Goal: Browse casually: Explore the website without a specific task or goal

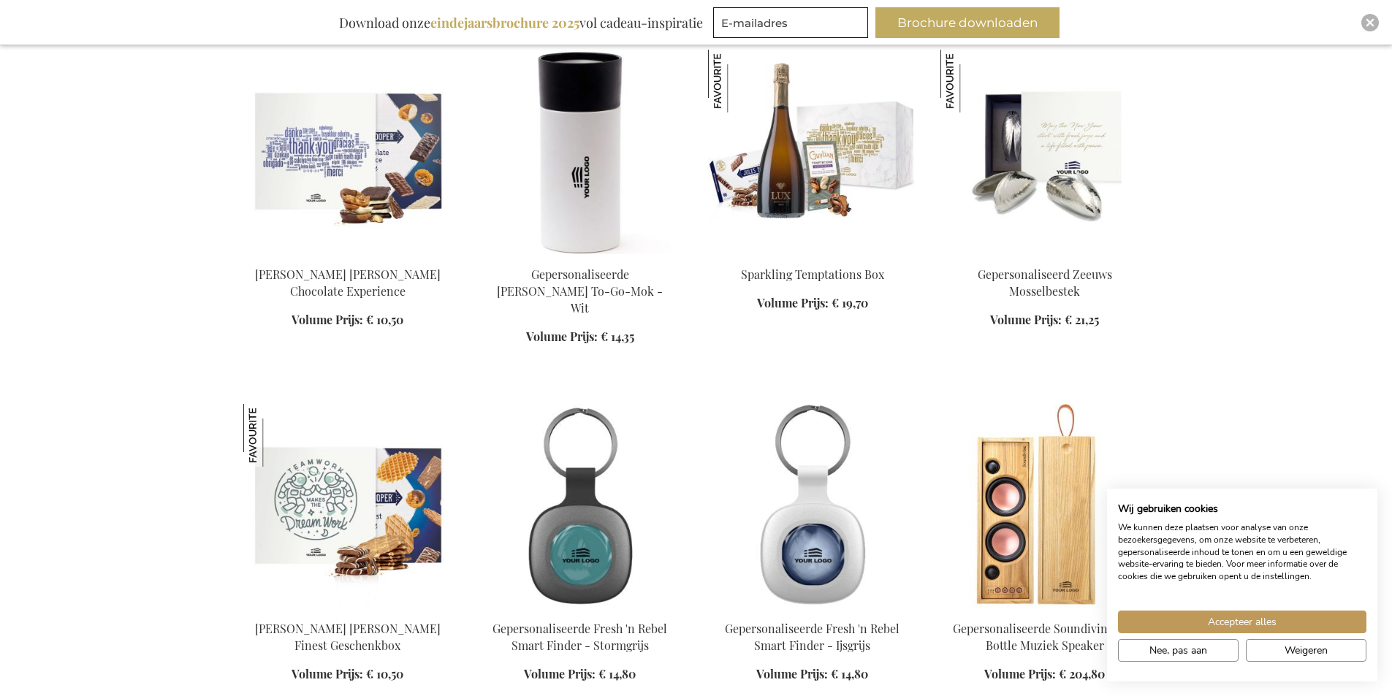
scroll to position [584, 0]
click at [1290, 620] on button "Accepteer alles" at bounding box center [1242, 622] width 248 height 23
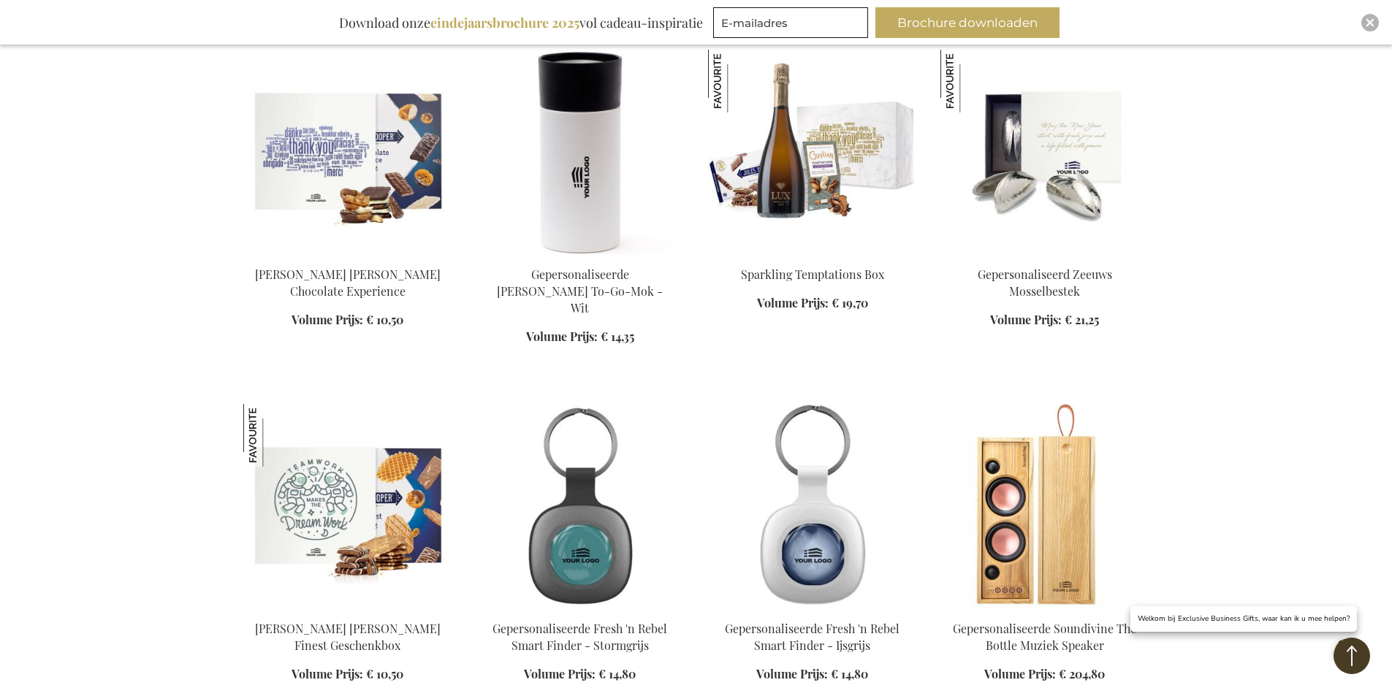
scroll to position [804, 0]
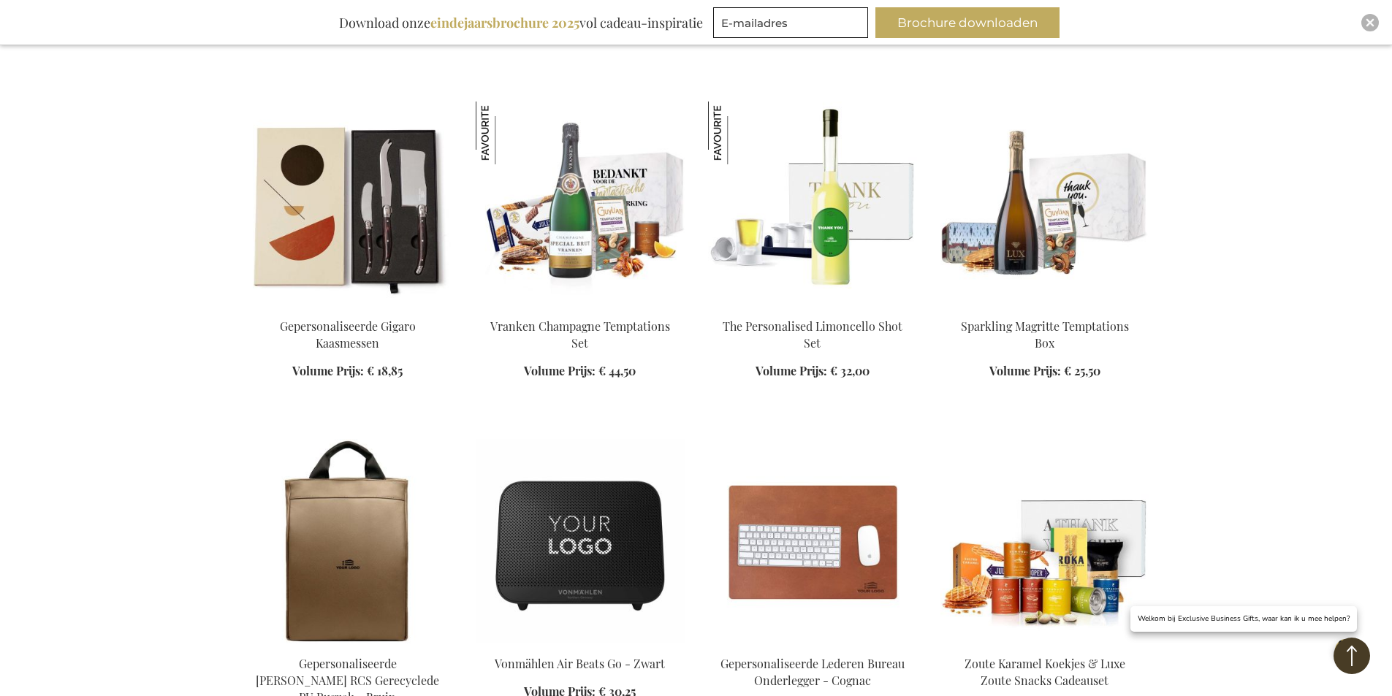
scroll to position [2191, 0]
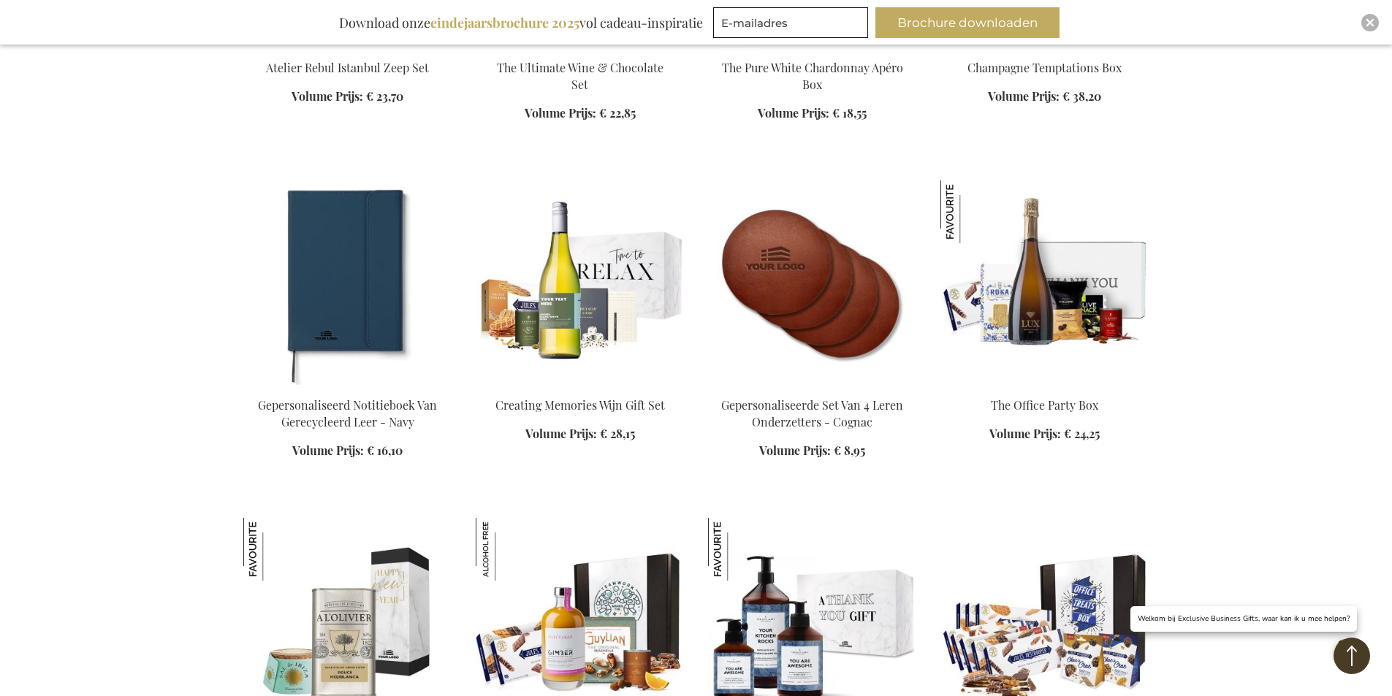
scroll to position [3141, 0]
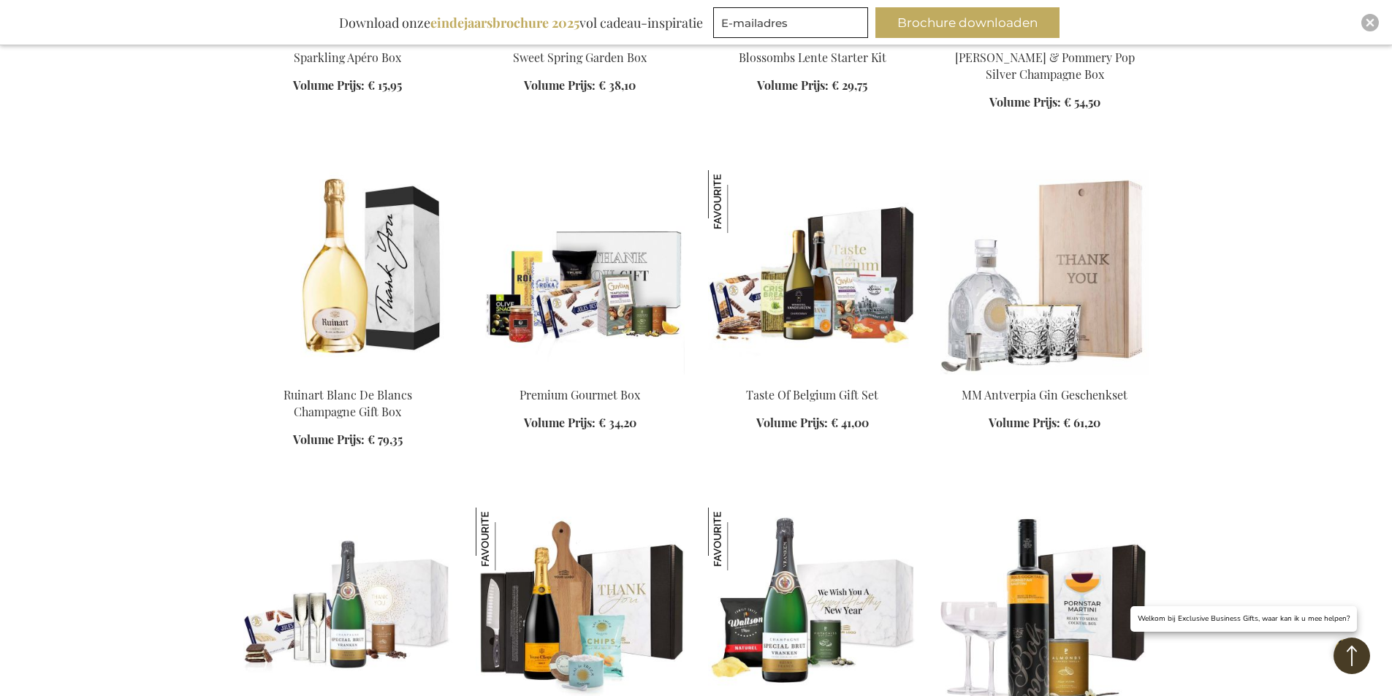
scroll to position [4091, 0]
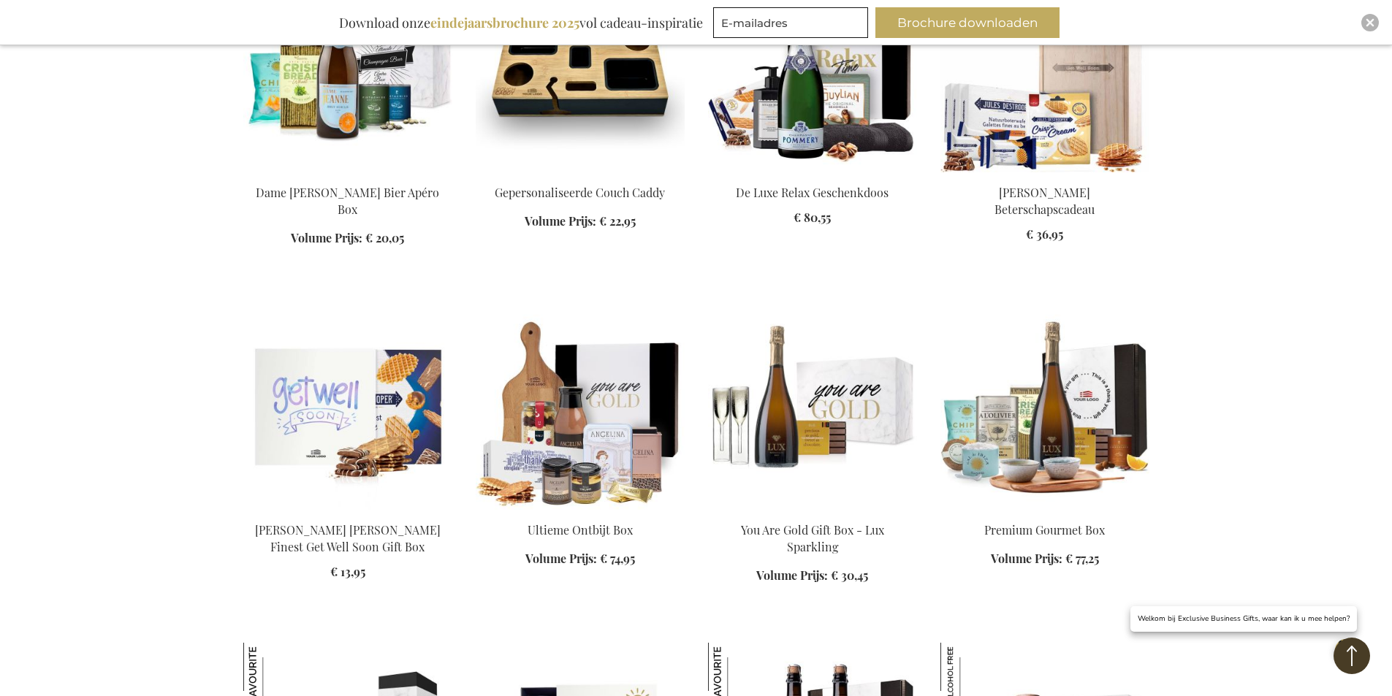
scroll to position [5040, 0]
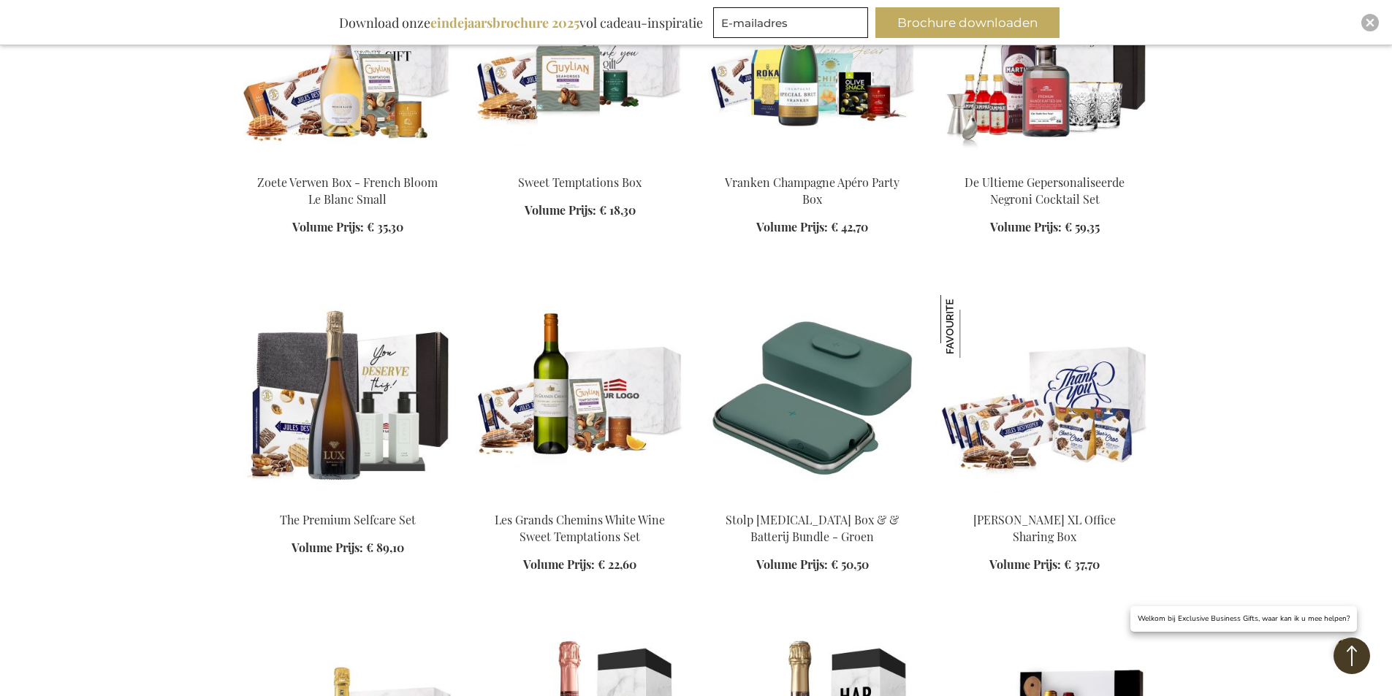
scroll to position [6136, 0]
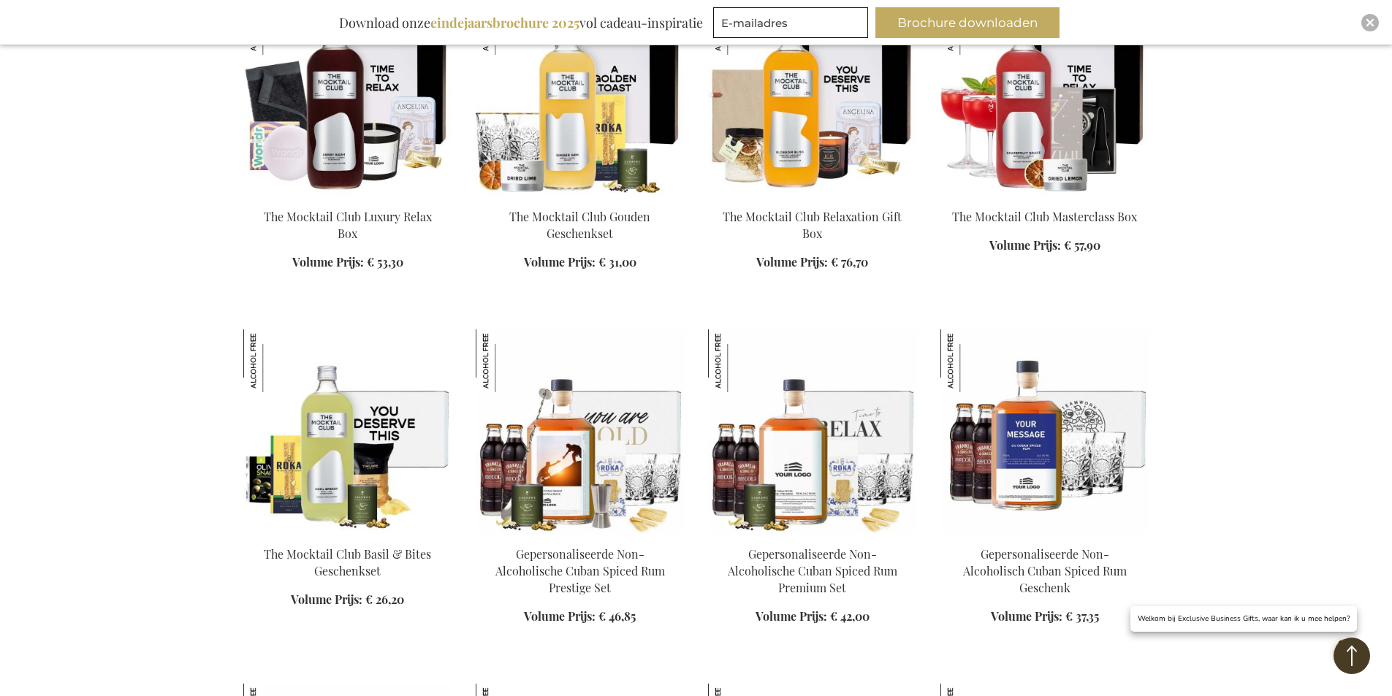
scroll to position [7013, 0]
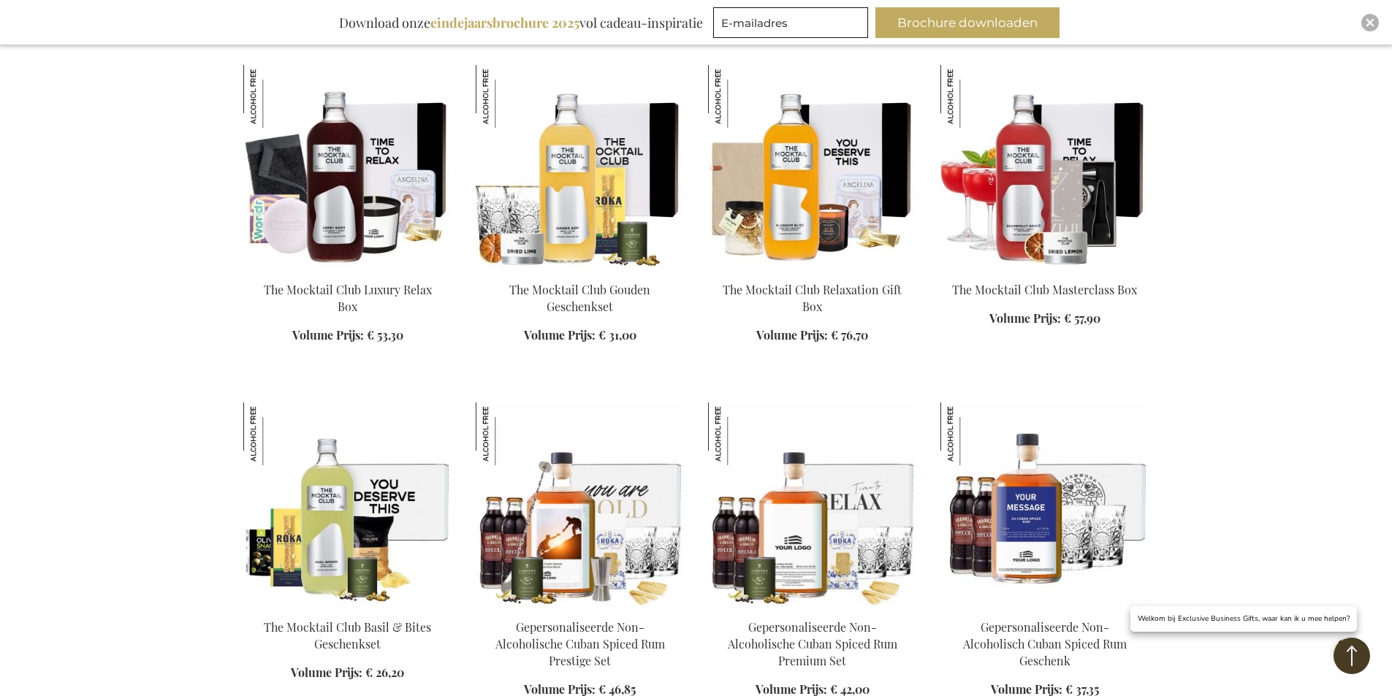
click at [550, 180] on img at bounding box center [580, 167] width 209 height 205
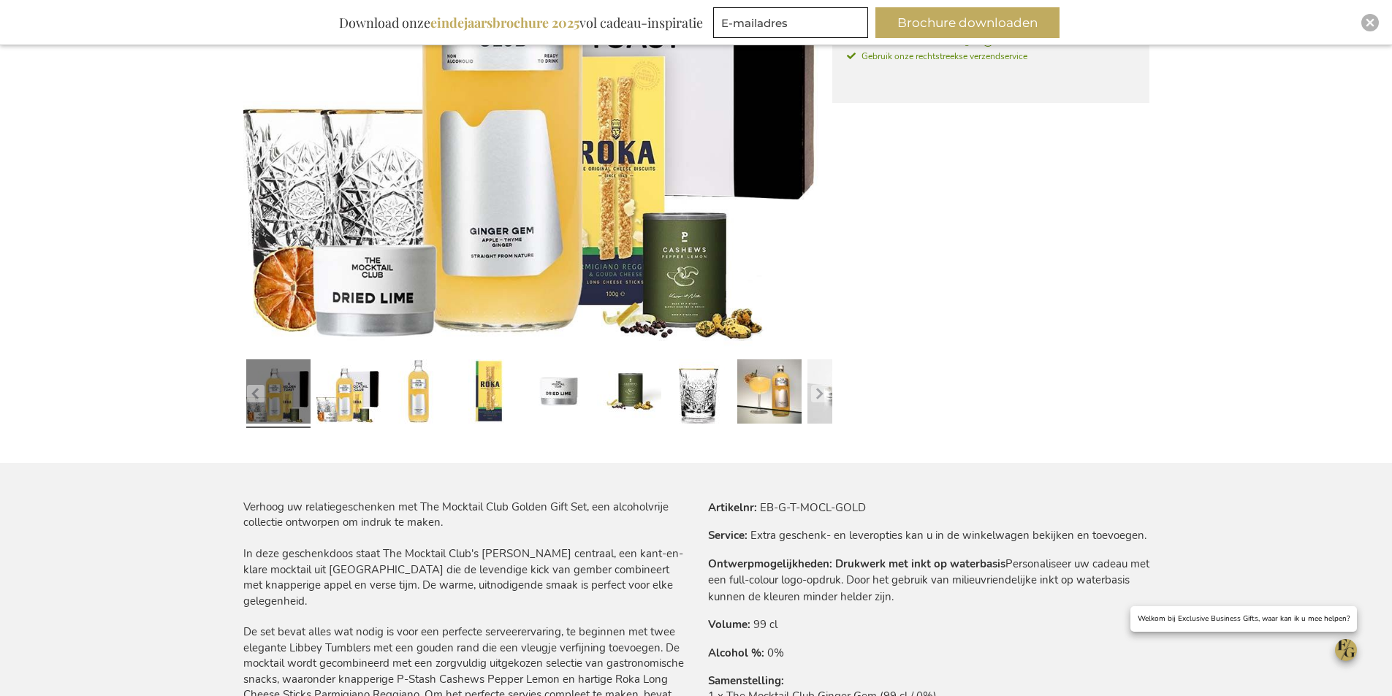
scroll to position [484, 0]
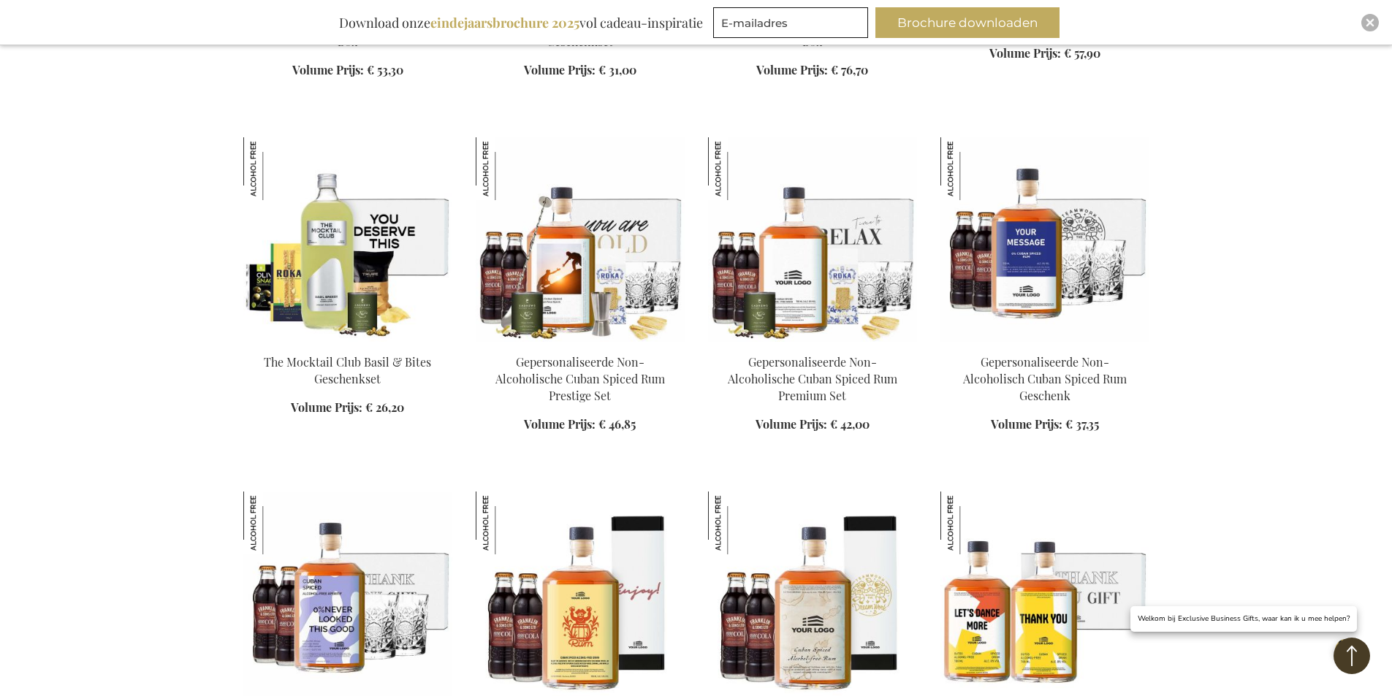
scroll to position [1059, 0]
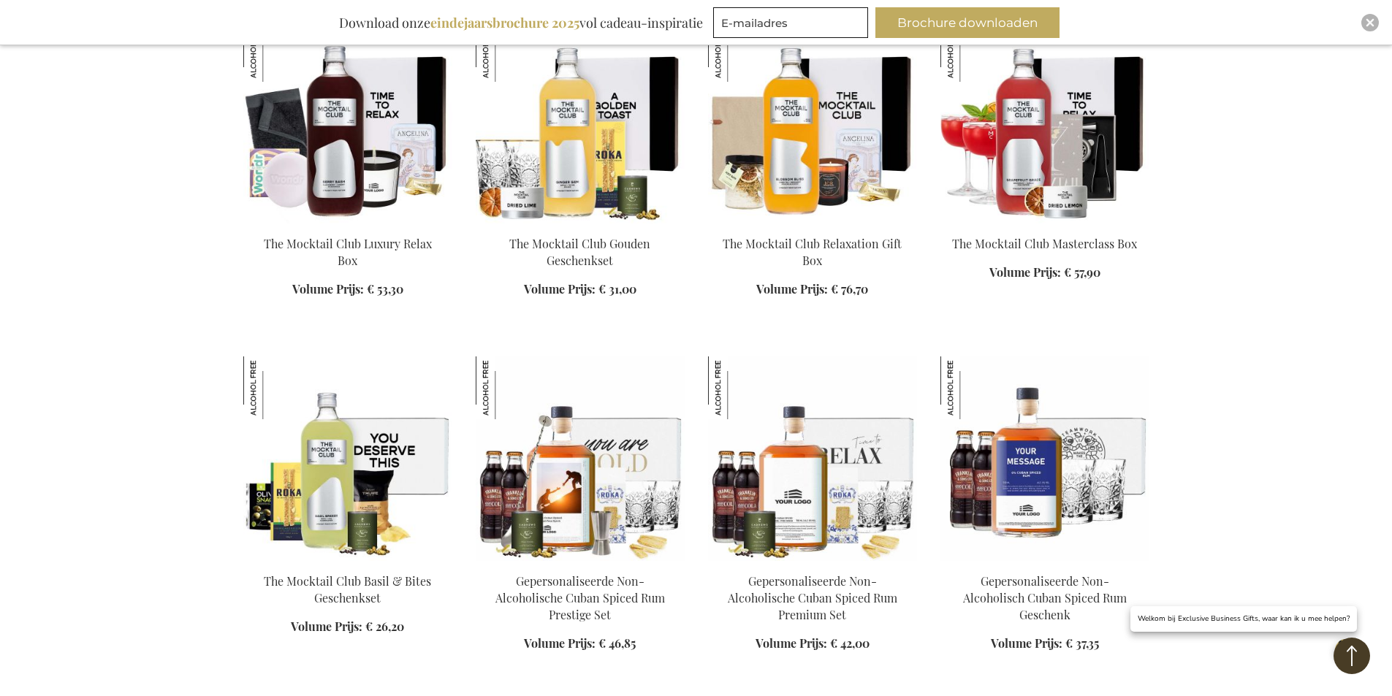
click at [795, 178] on img at bounding box center [812, 121] width 209 height 205
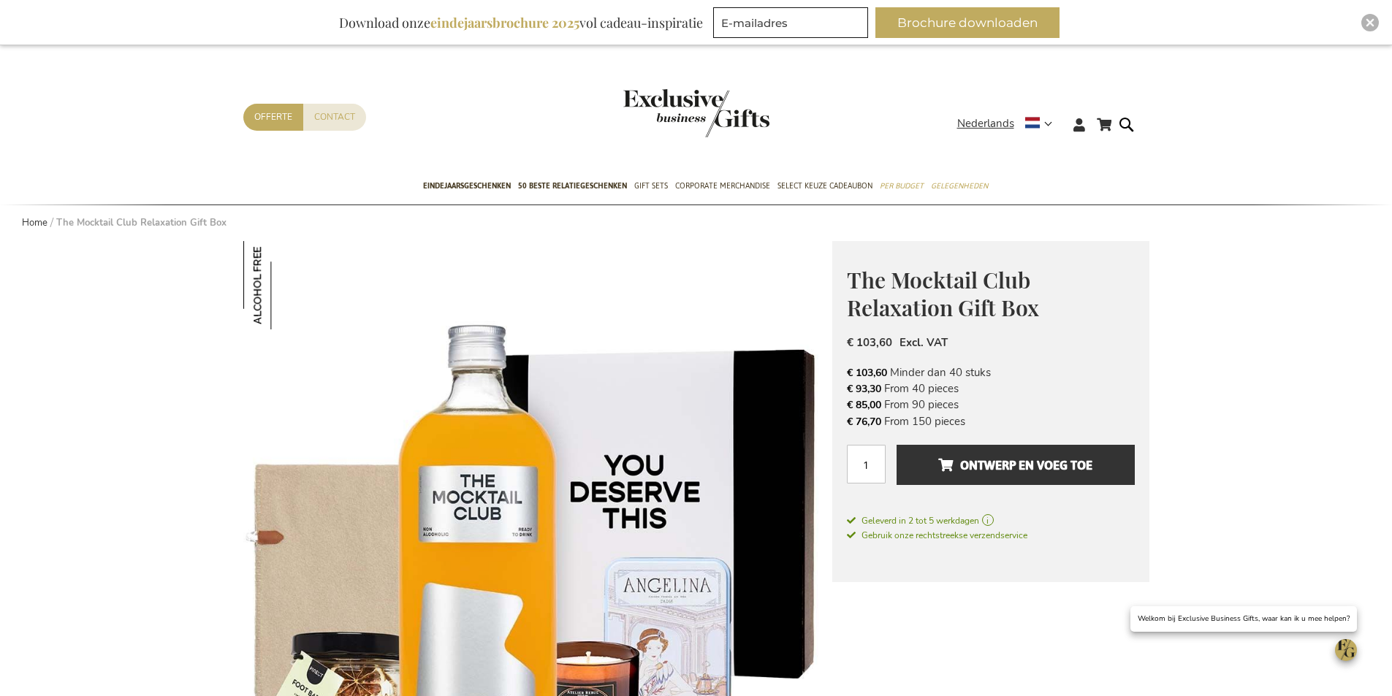
scroll to position [365, 0]
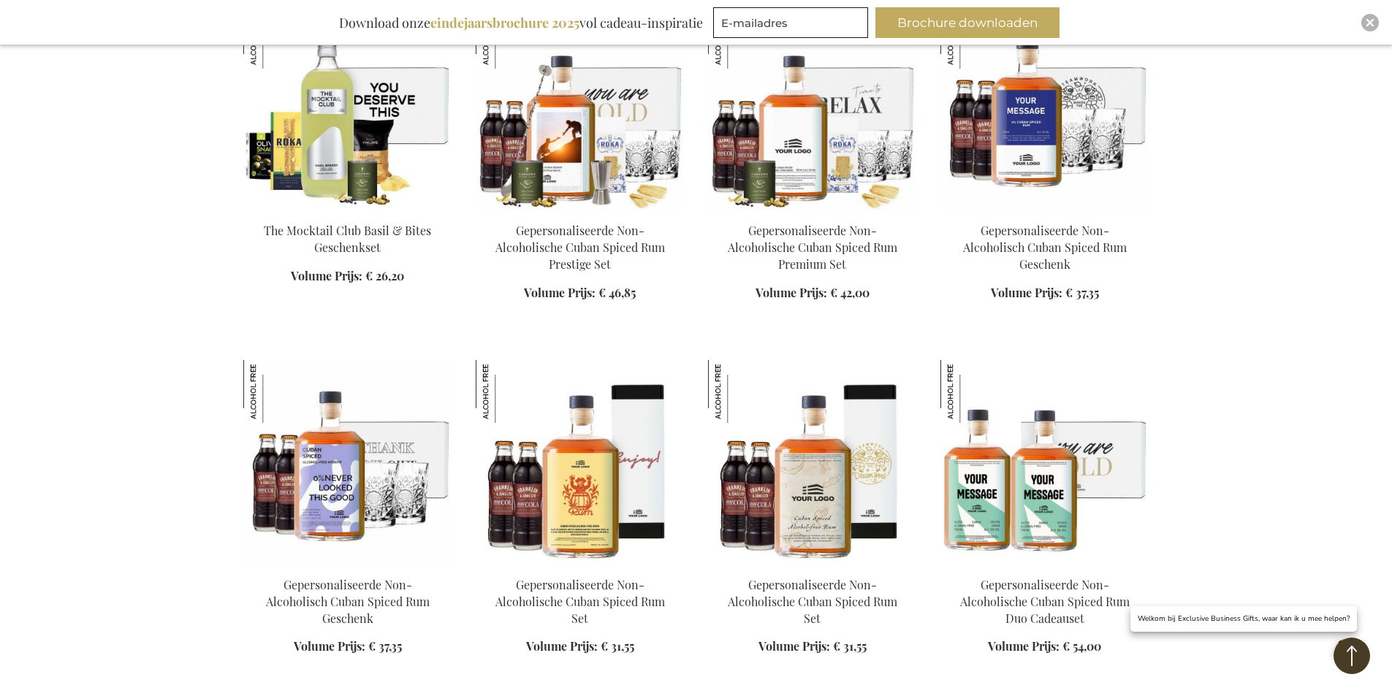
scroll to position [1848, 0]
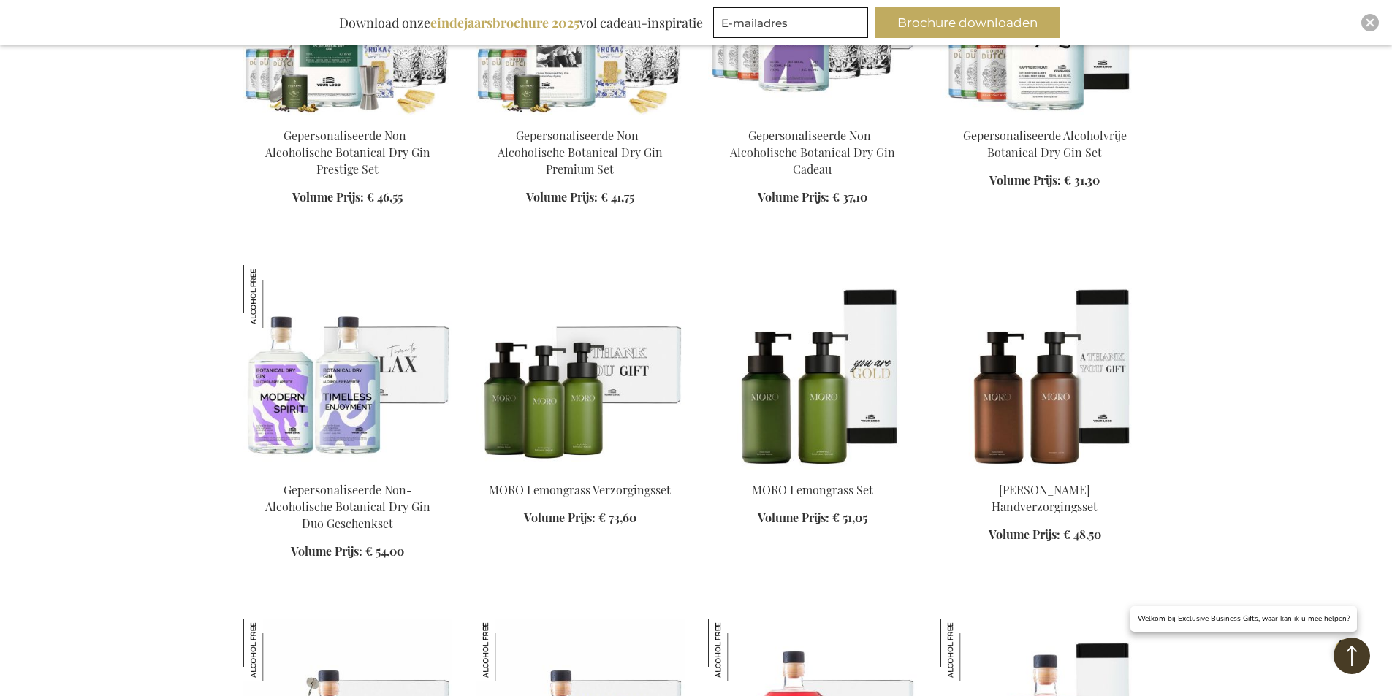
scroll to position [2506, 0]
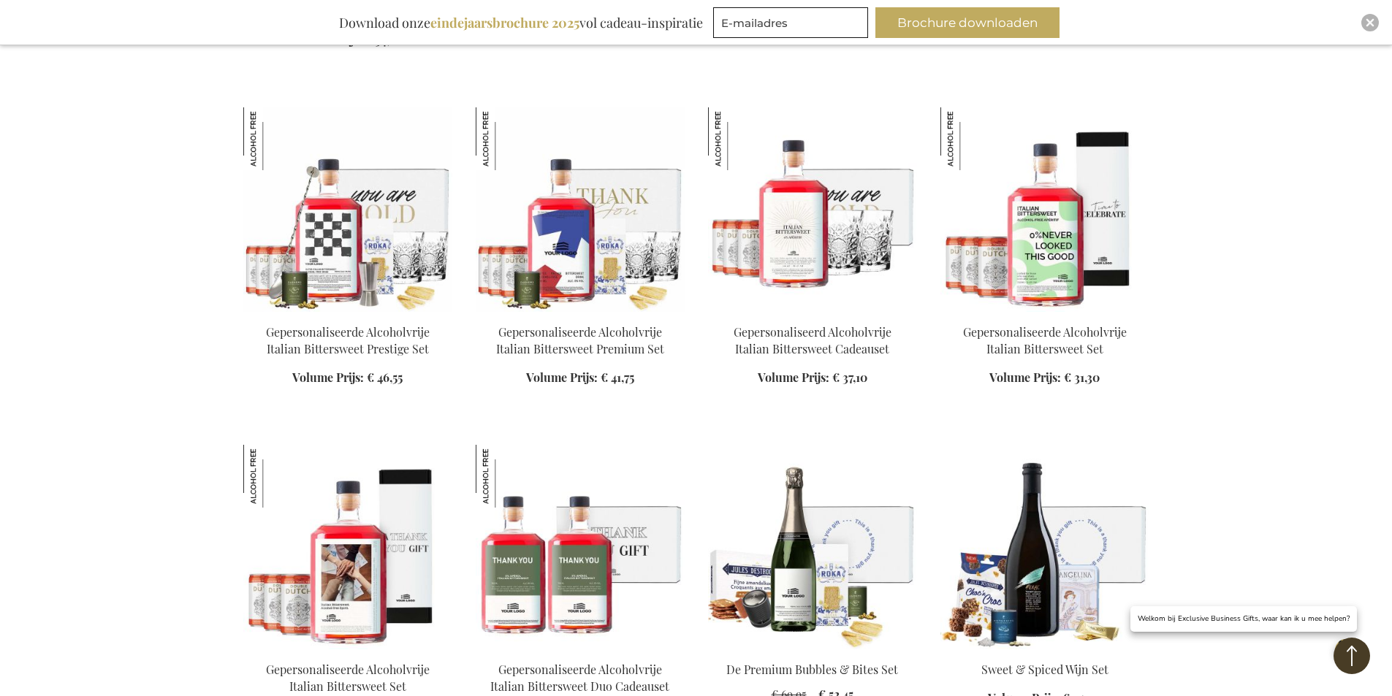
scroll to position [2506, 0]
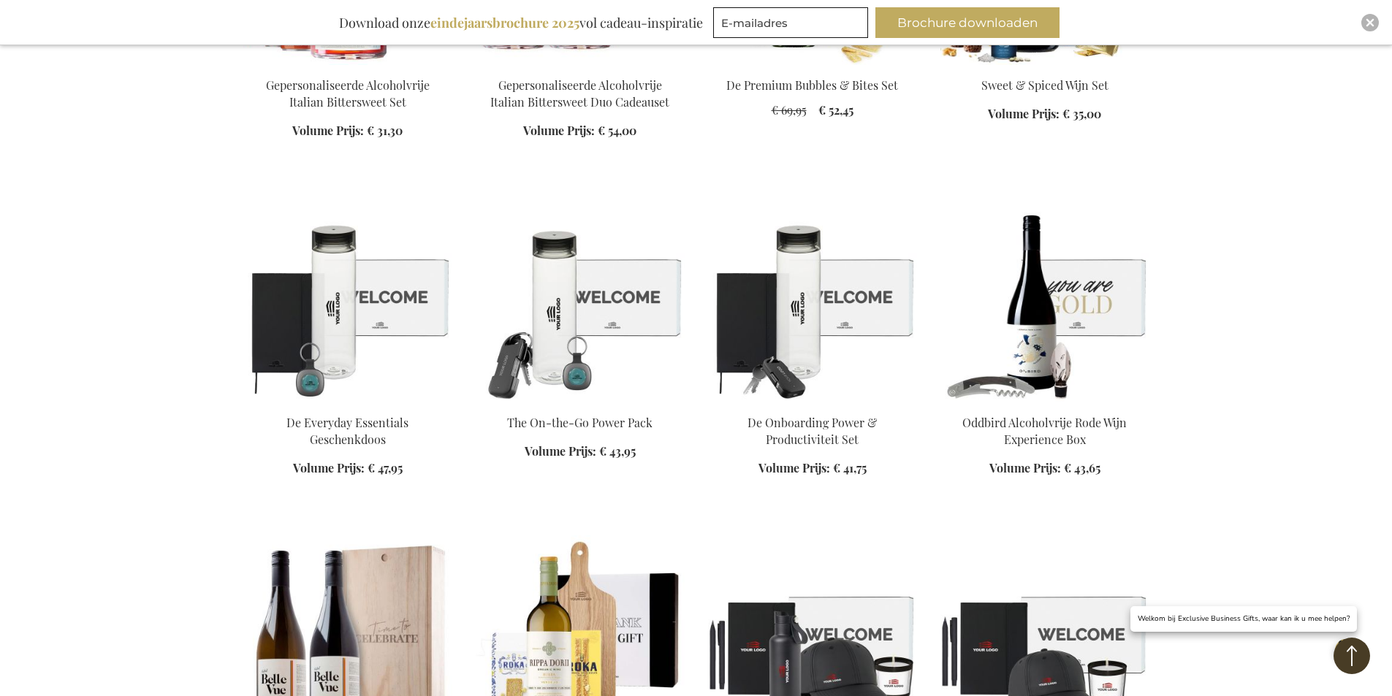
scroll to position [3601, 0]
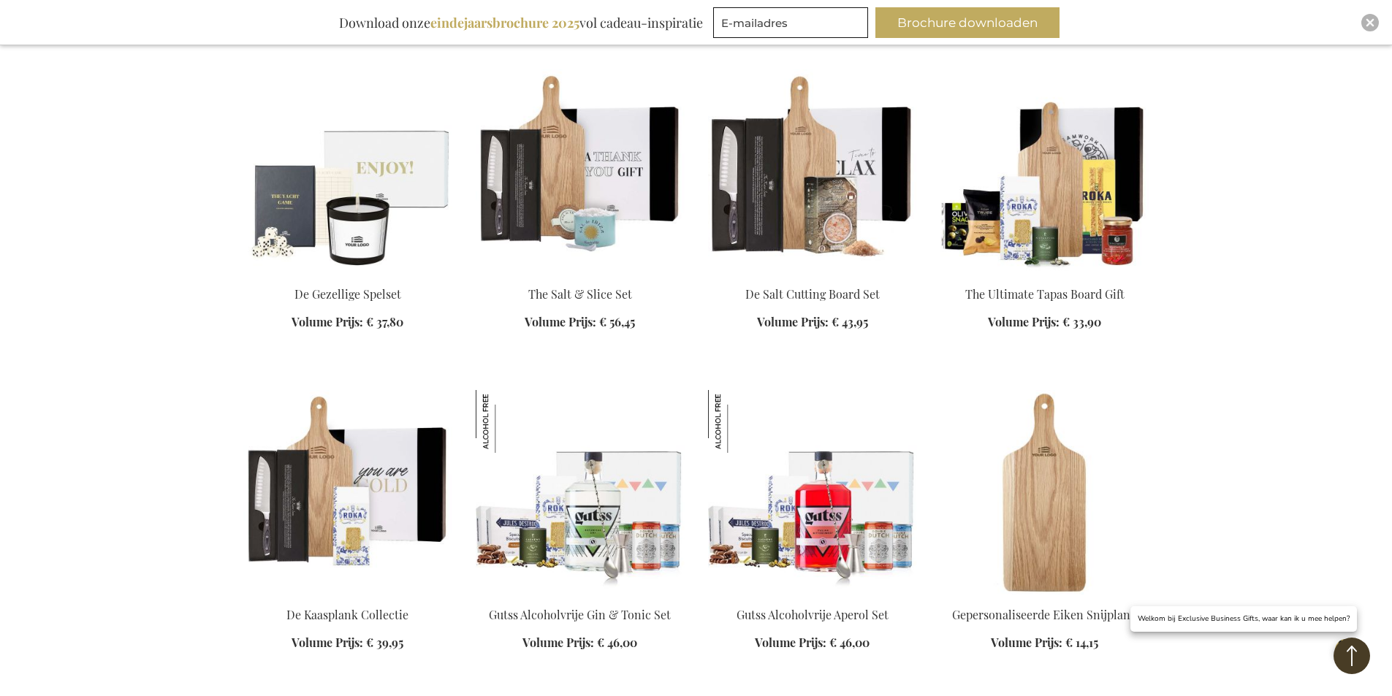
scroll to position [4551, 0]
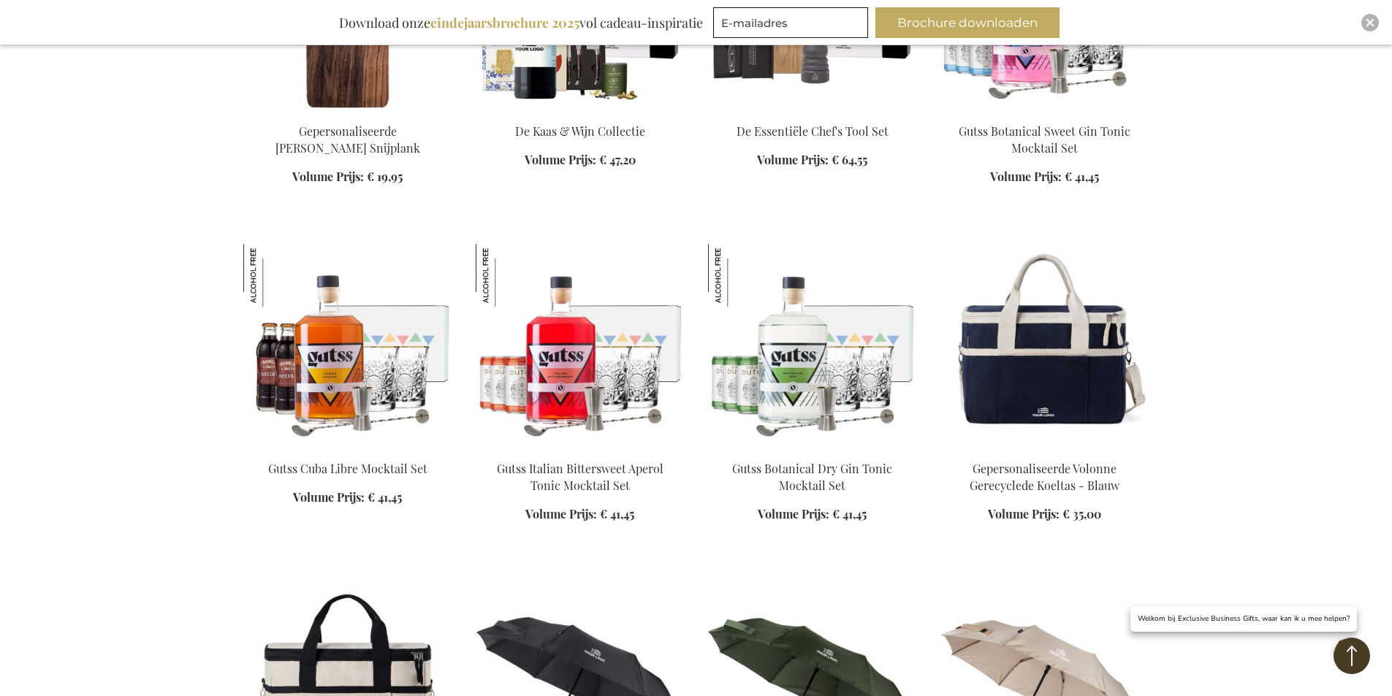
scroll to position [5062, 0]
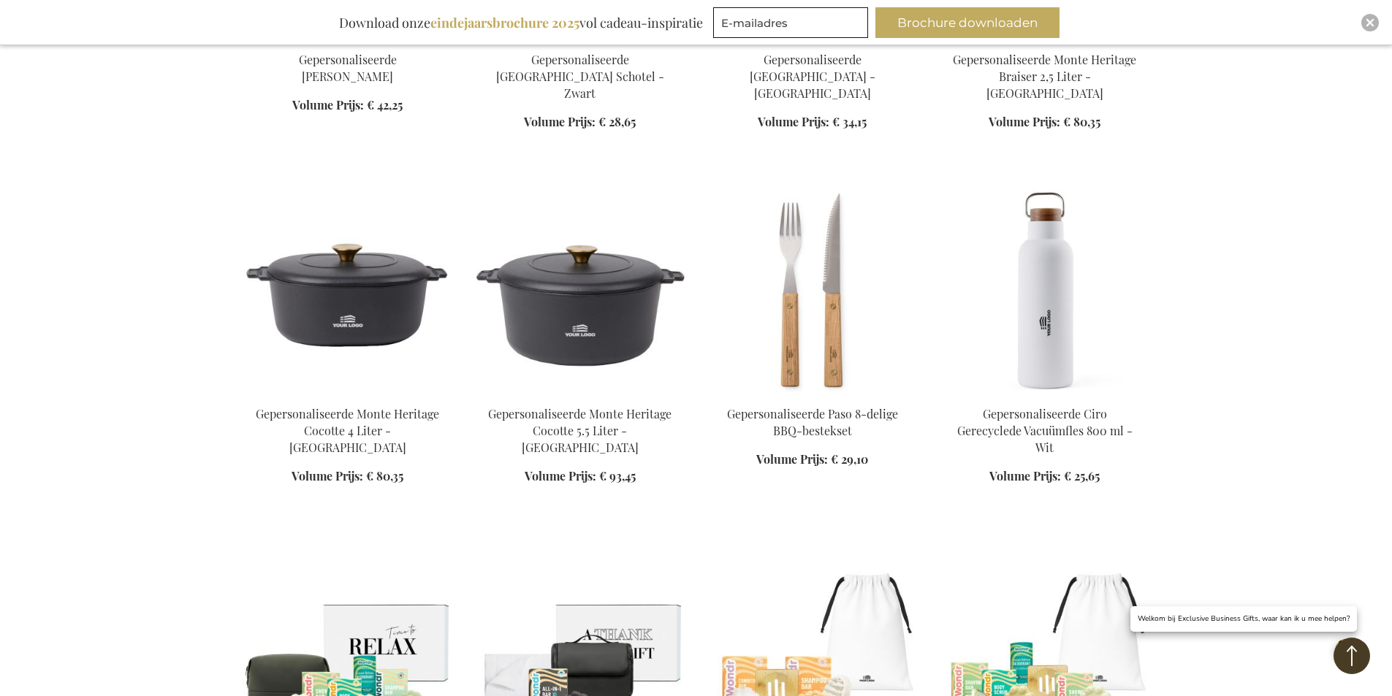
scroll to position [7838, 0]
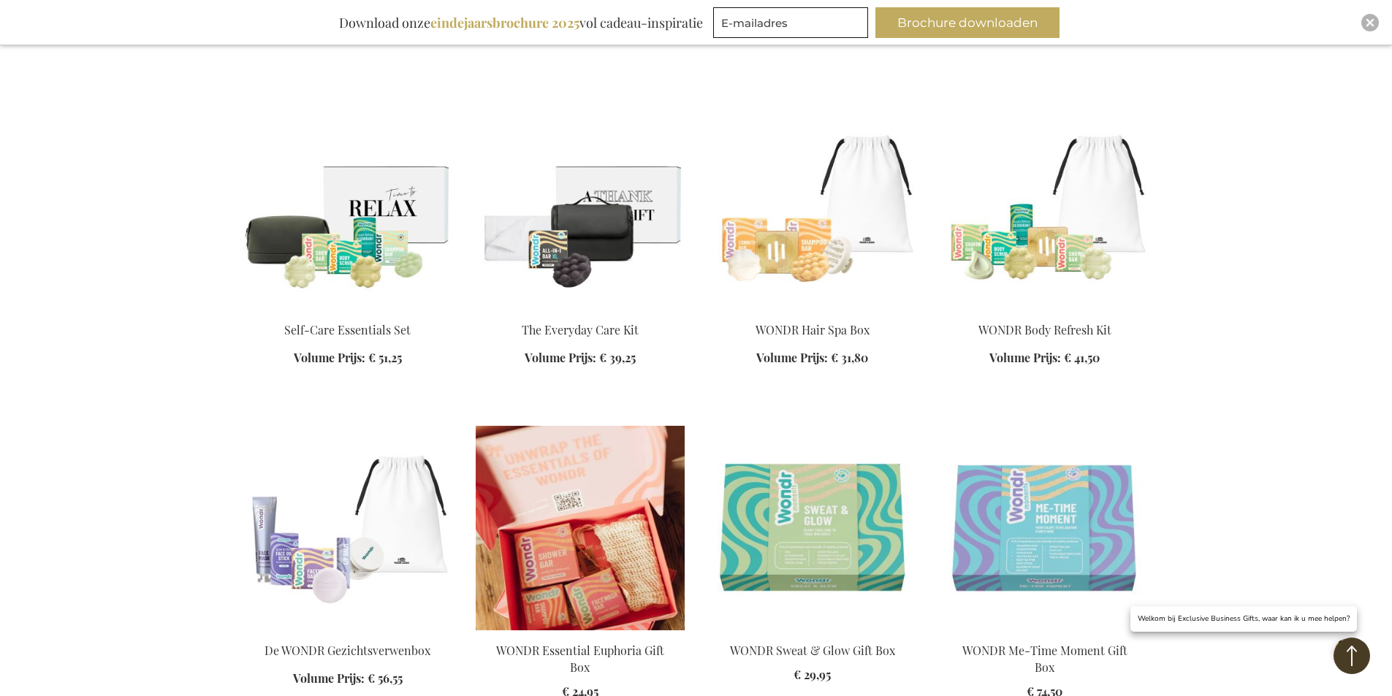
click at [570, 457] on img at bounding box center [580, 528] width 209 height 205
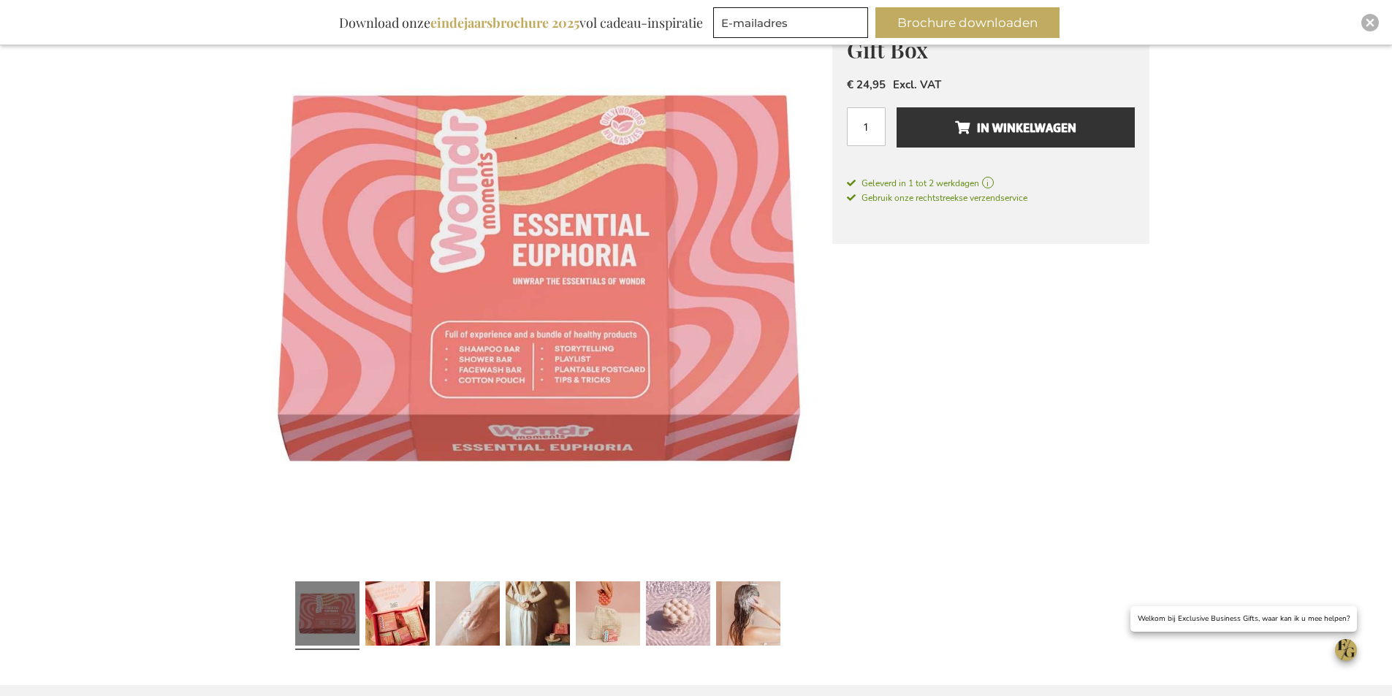
scroll to position [264, 0]
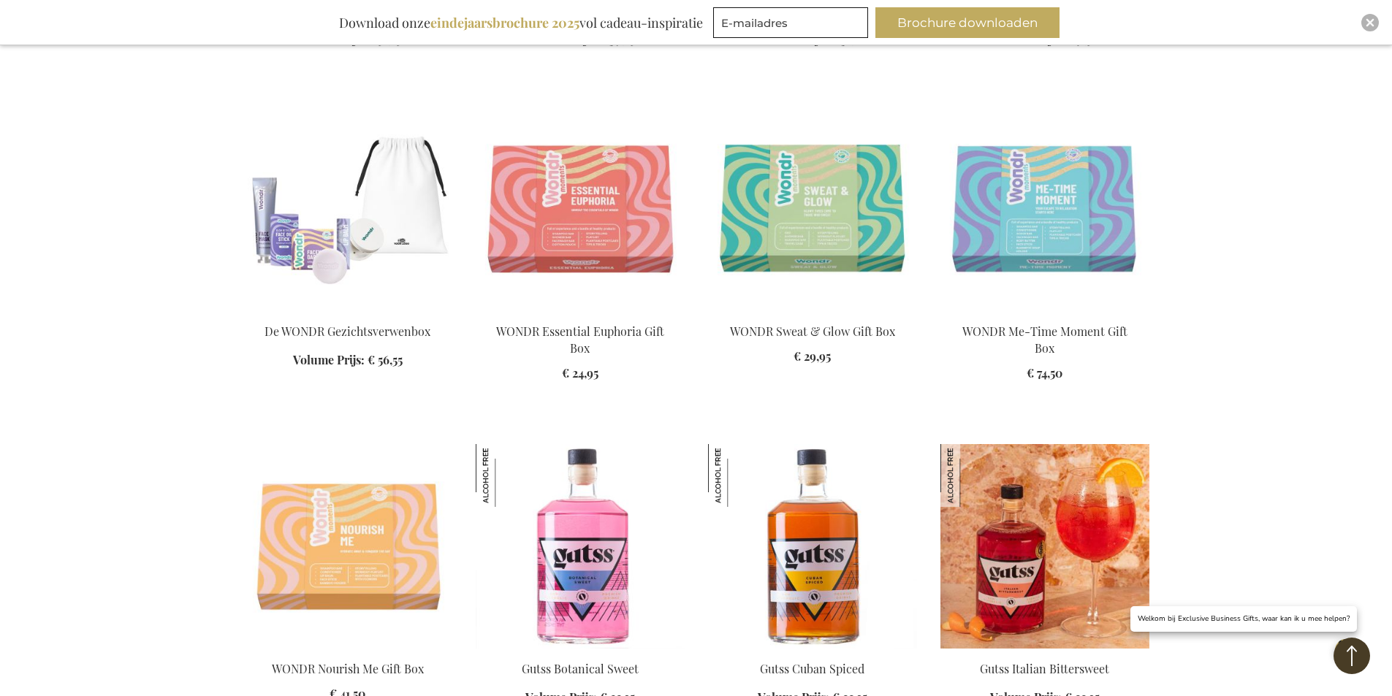
scroll to position [1247, 0]
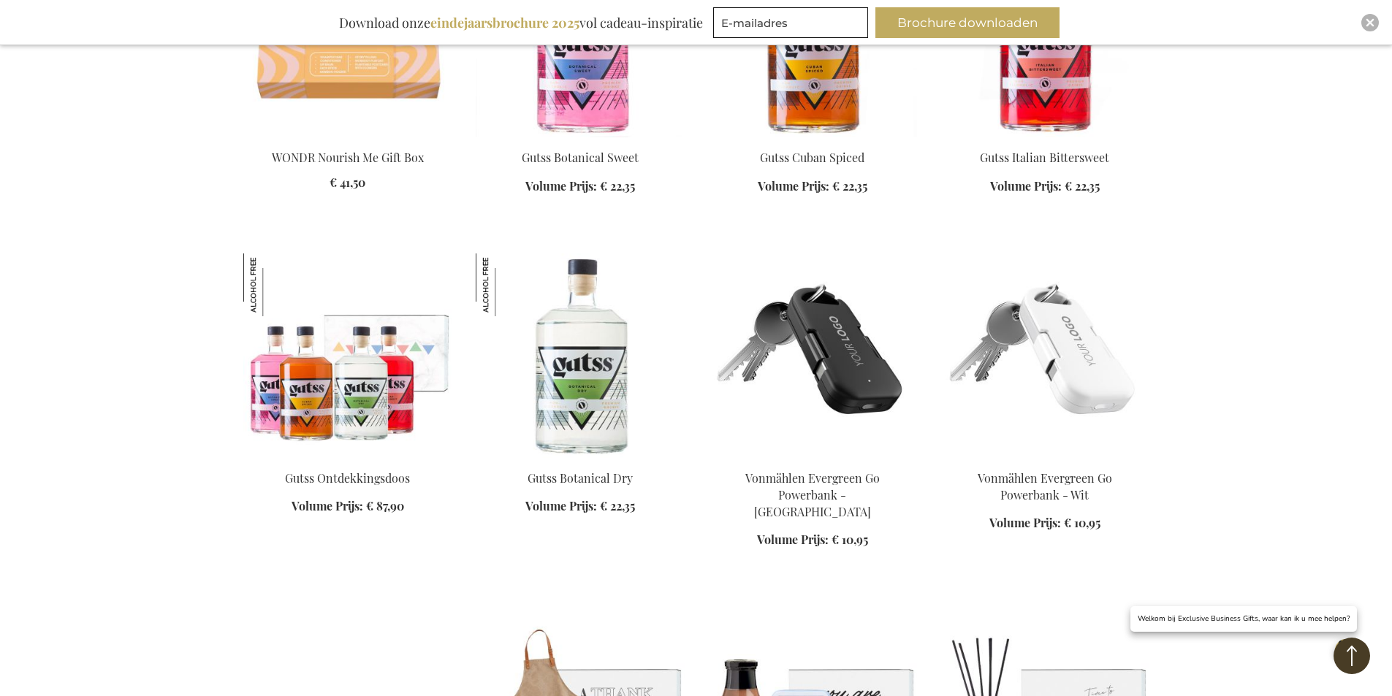
scroll to position [1539, 0]
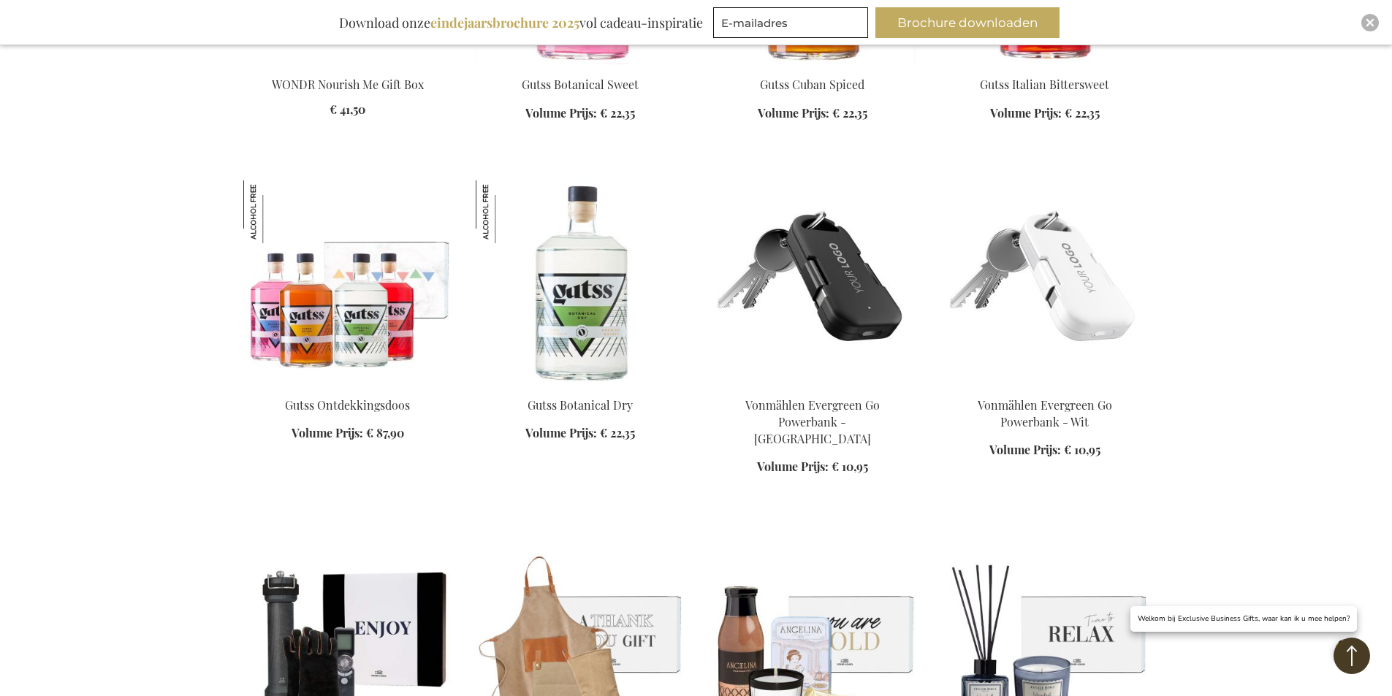
scroll to position [1393, 0]
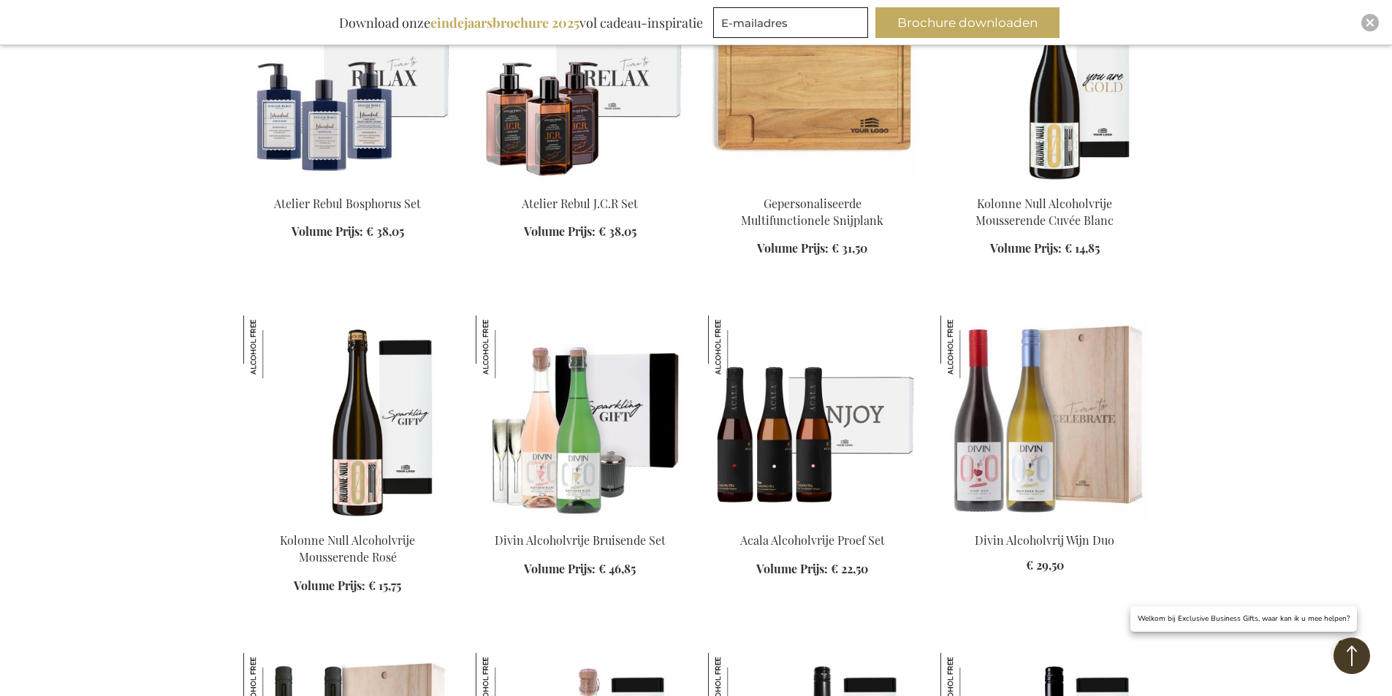
scroll to position [2708, 0]
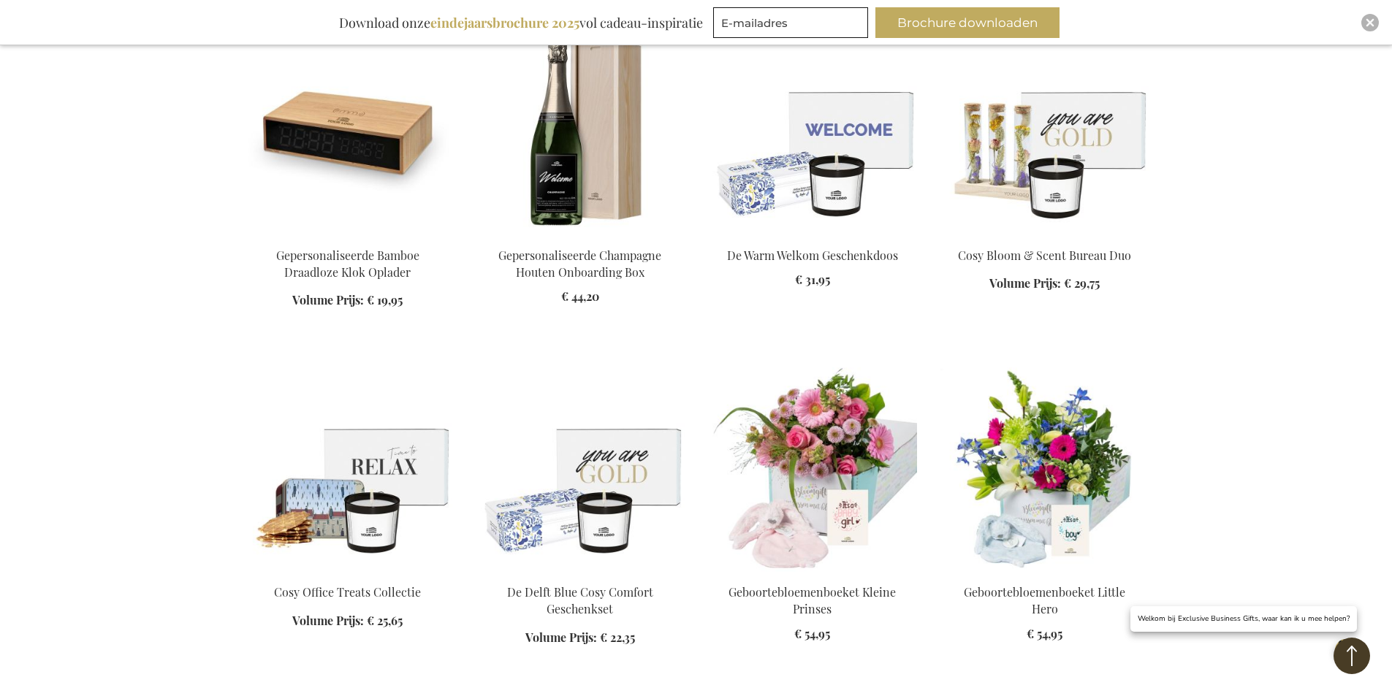
scroll to position [4753, 0]
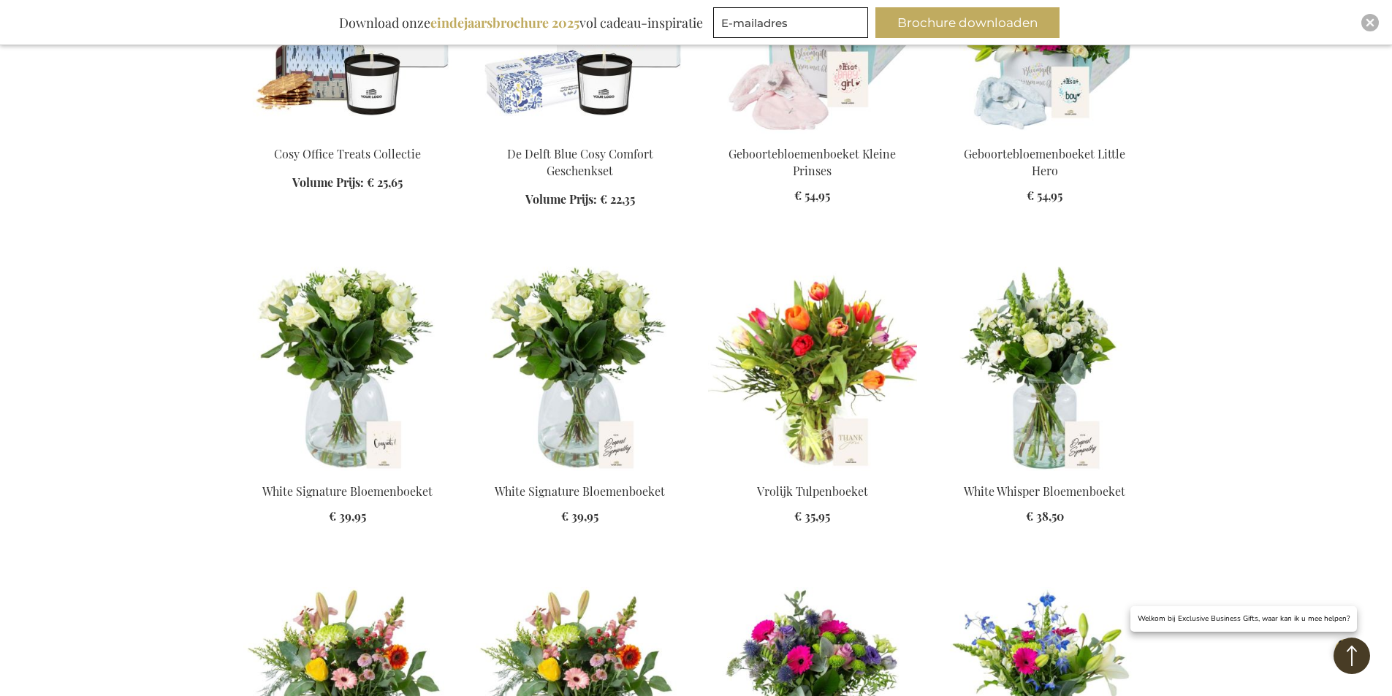
scroll to position [5118, 0]
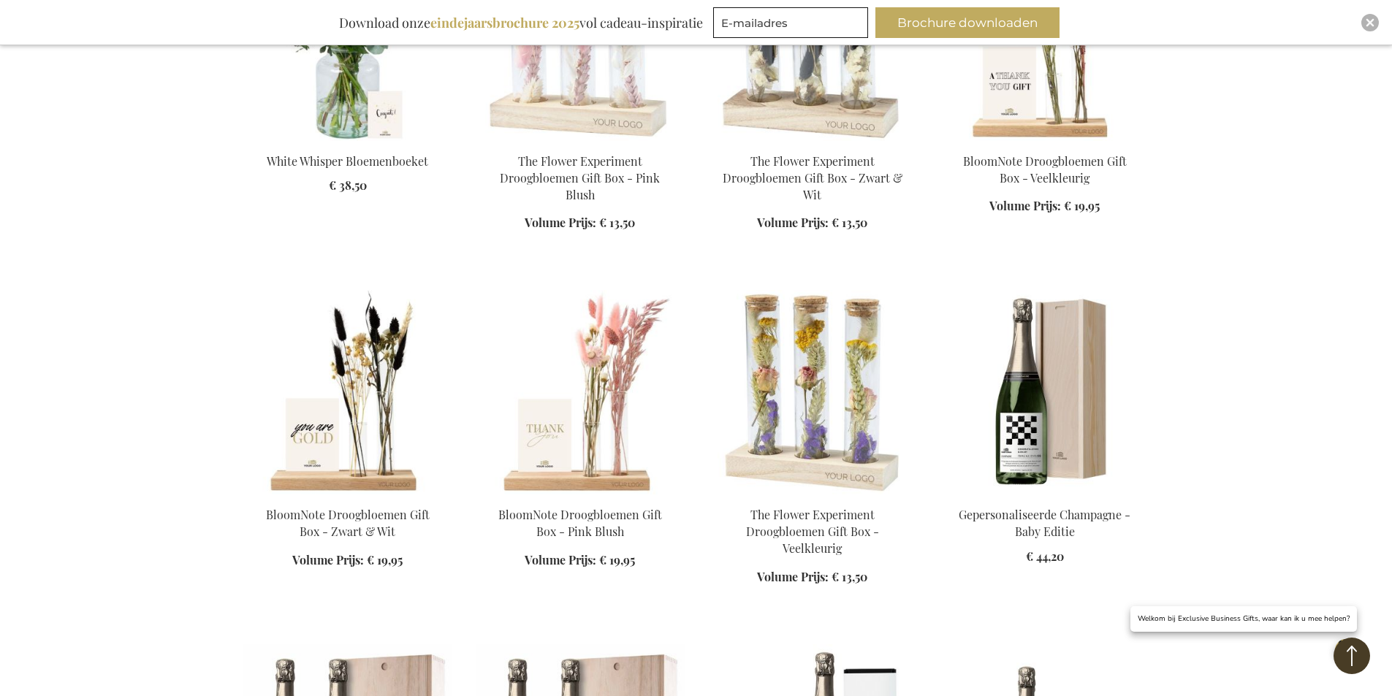
scroll to position [6872, 0]
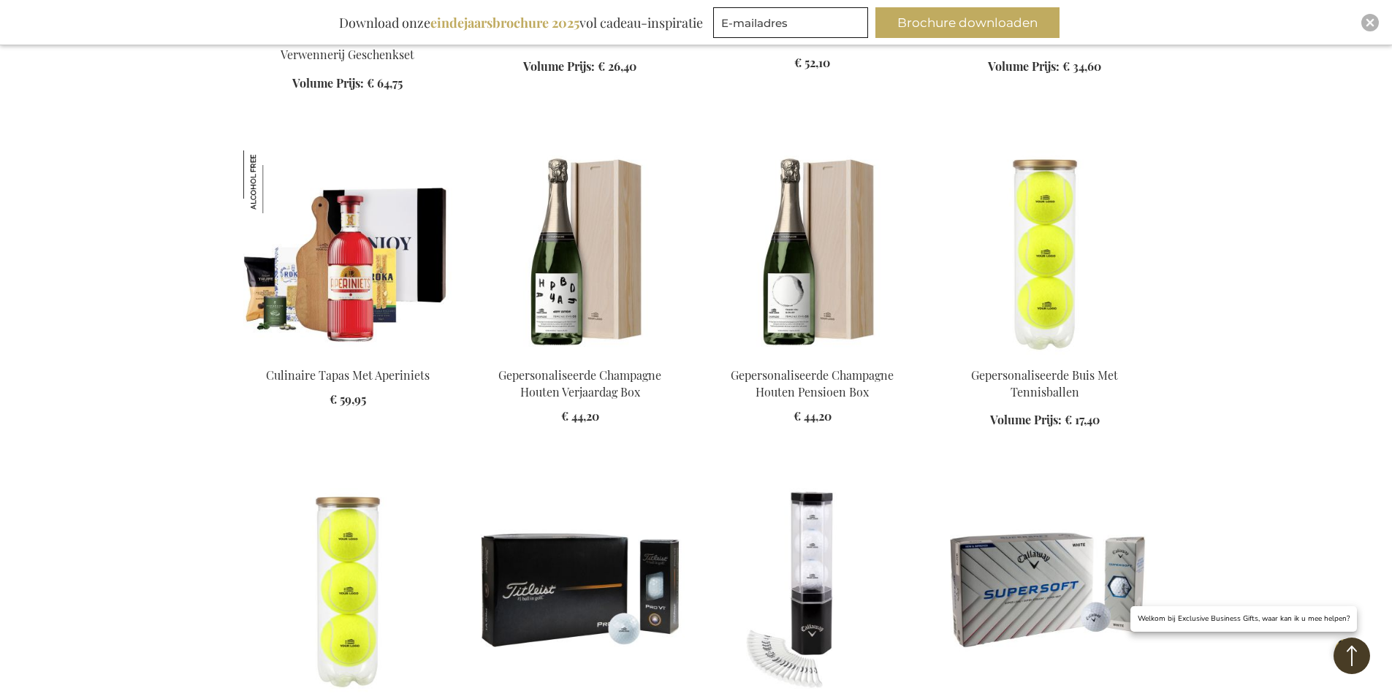
scroll to position [7821, 0]
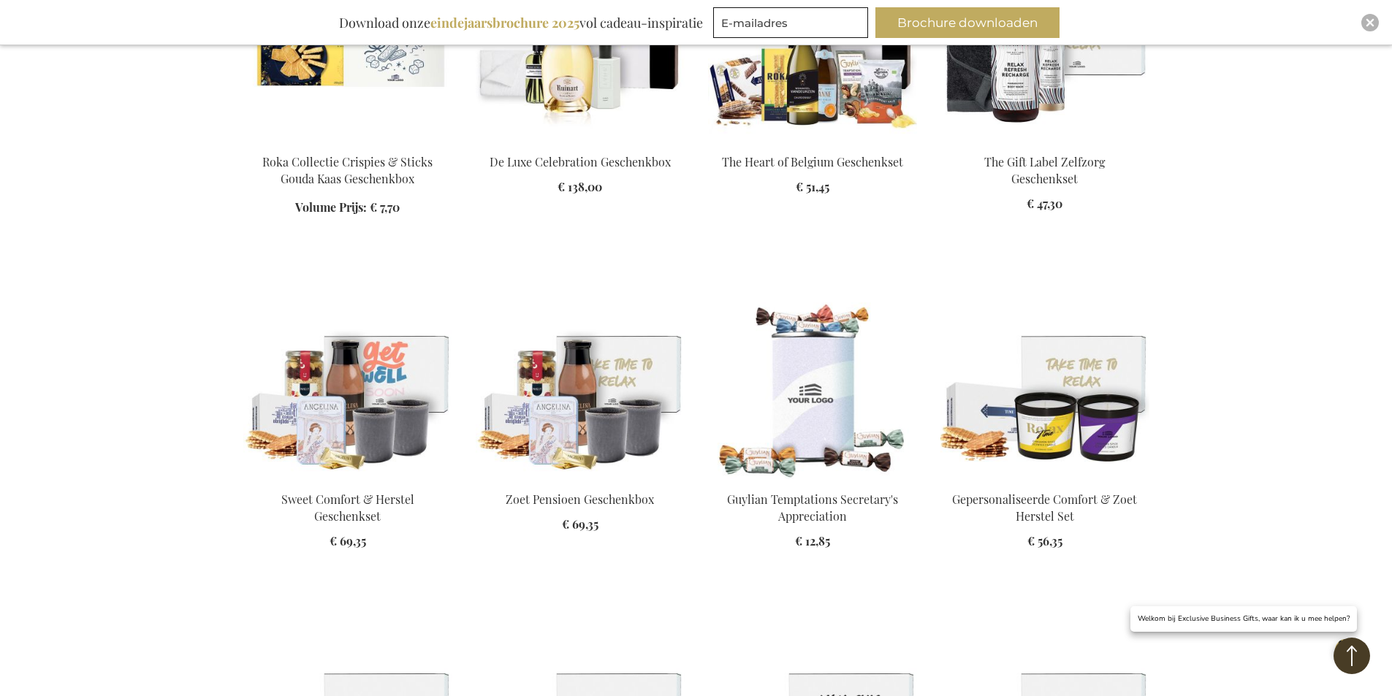
scroll to position [8844, 0]
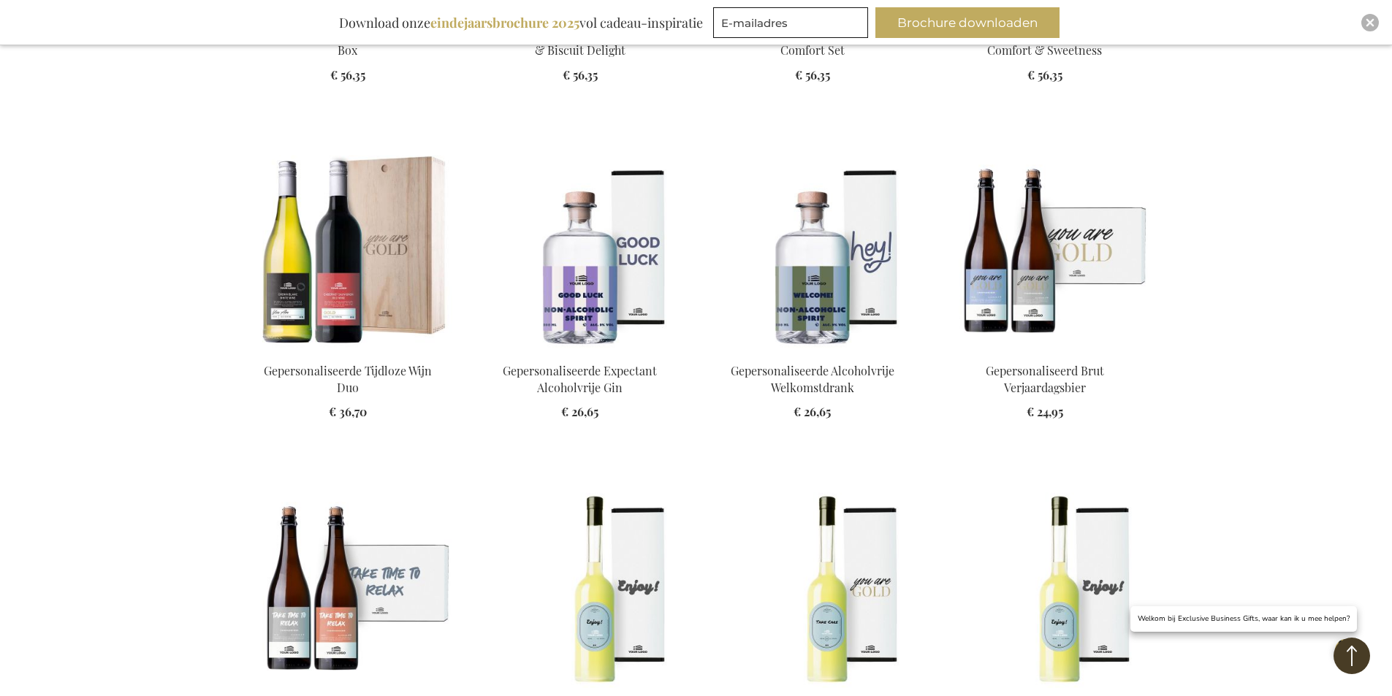
scroll to position [9867, 0]
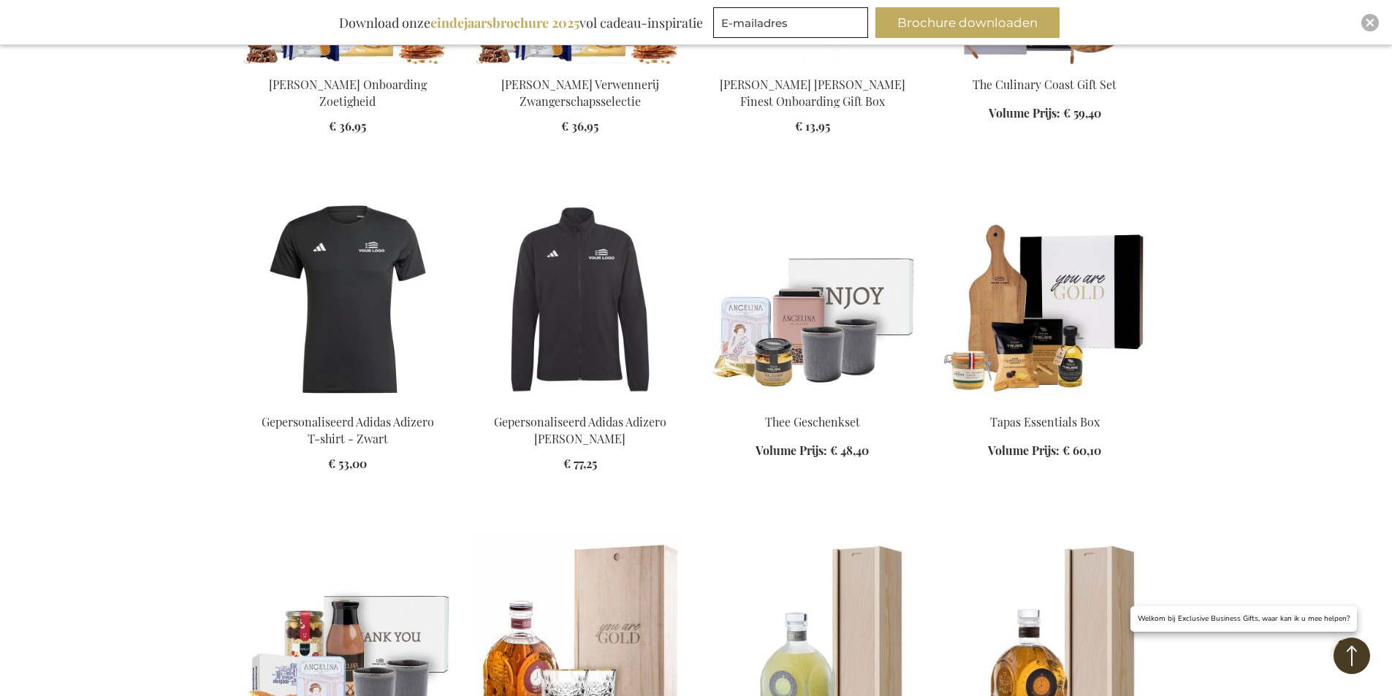
scroll to position [11328, 0]
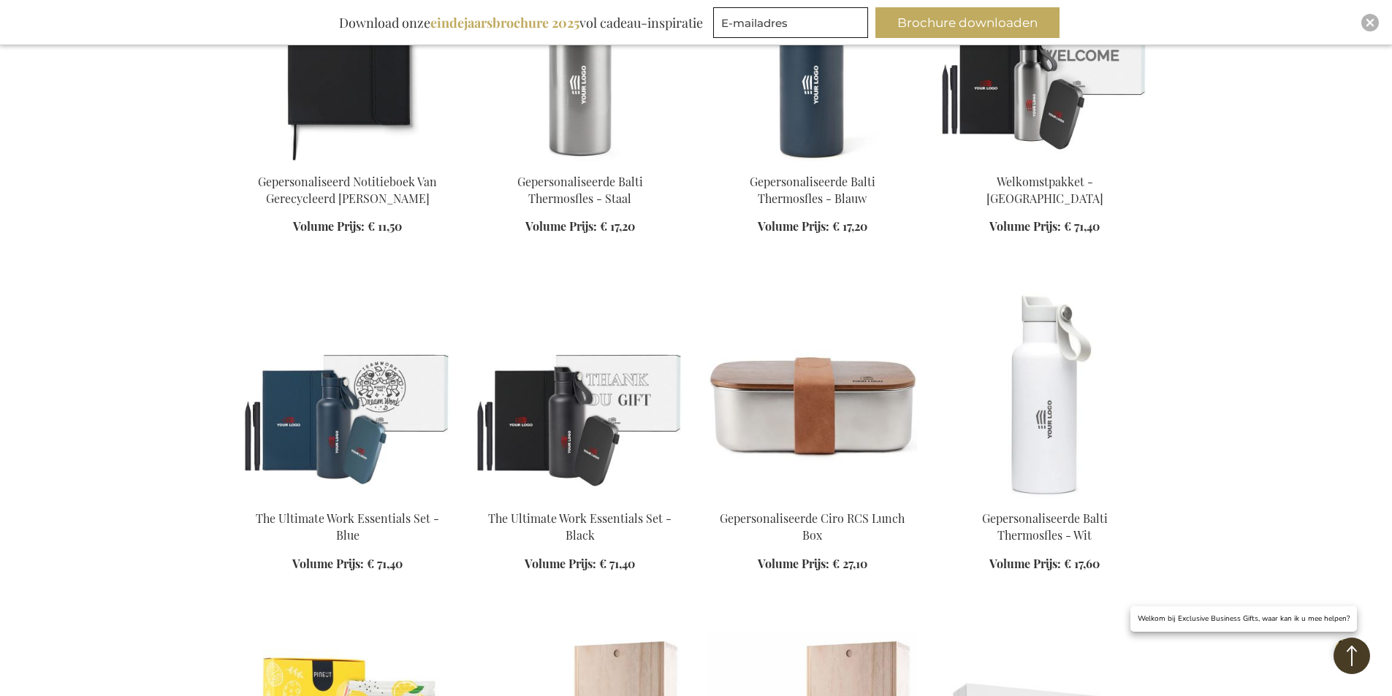
scroll to position [13008, 0]
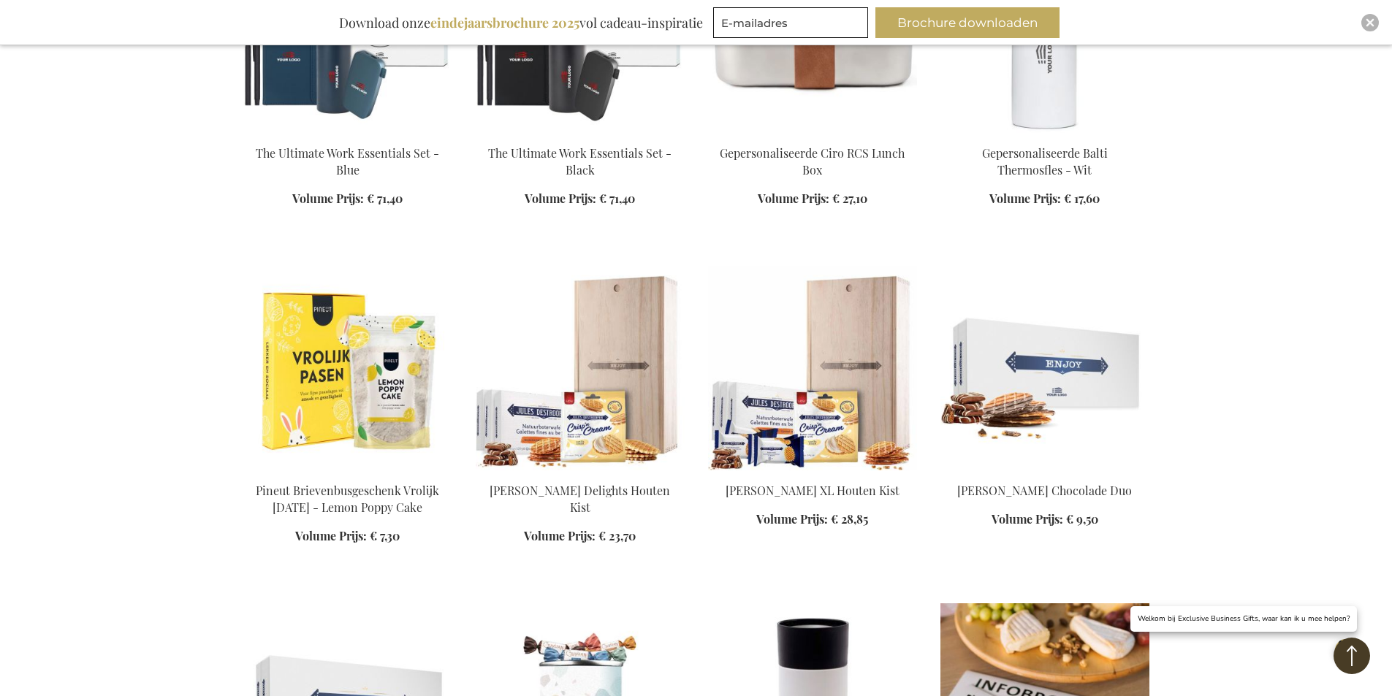
scroll to position [13227, 0]
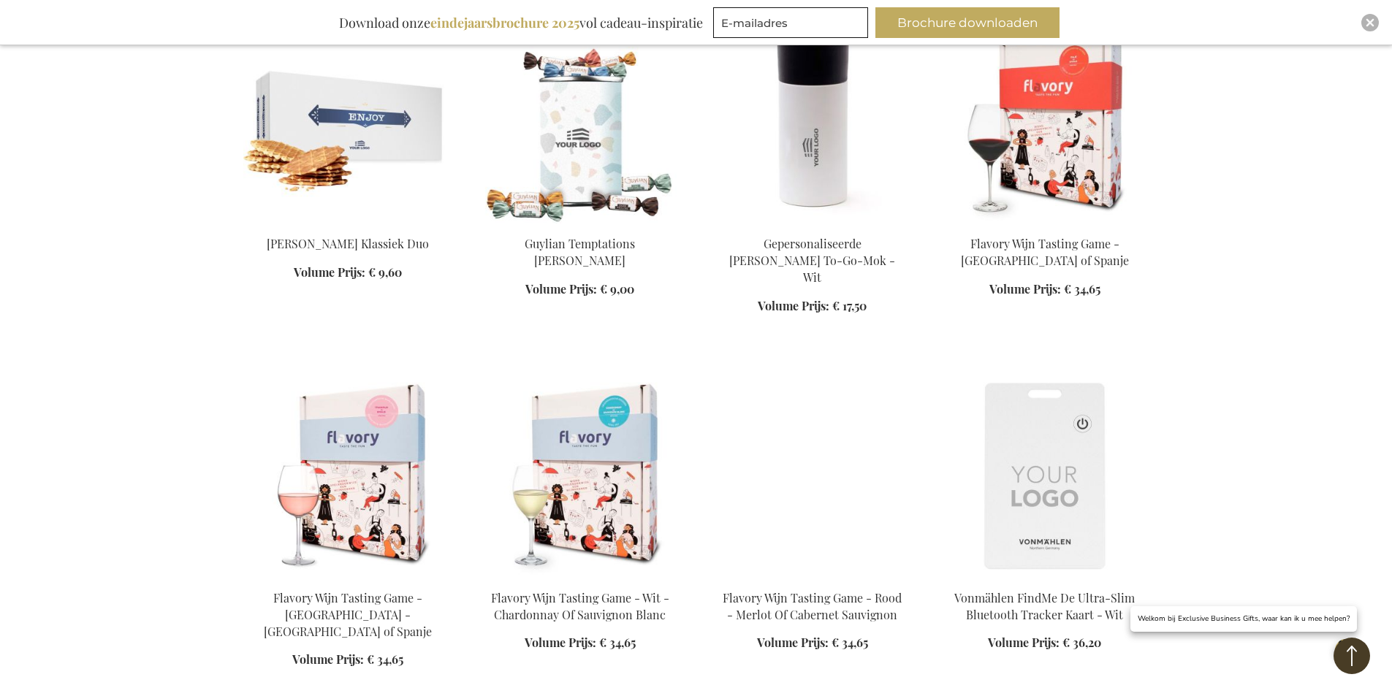
scroll to position [13519, 0]
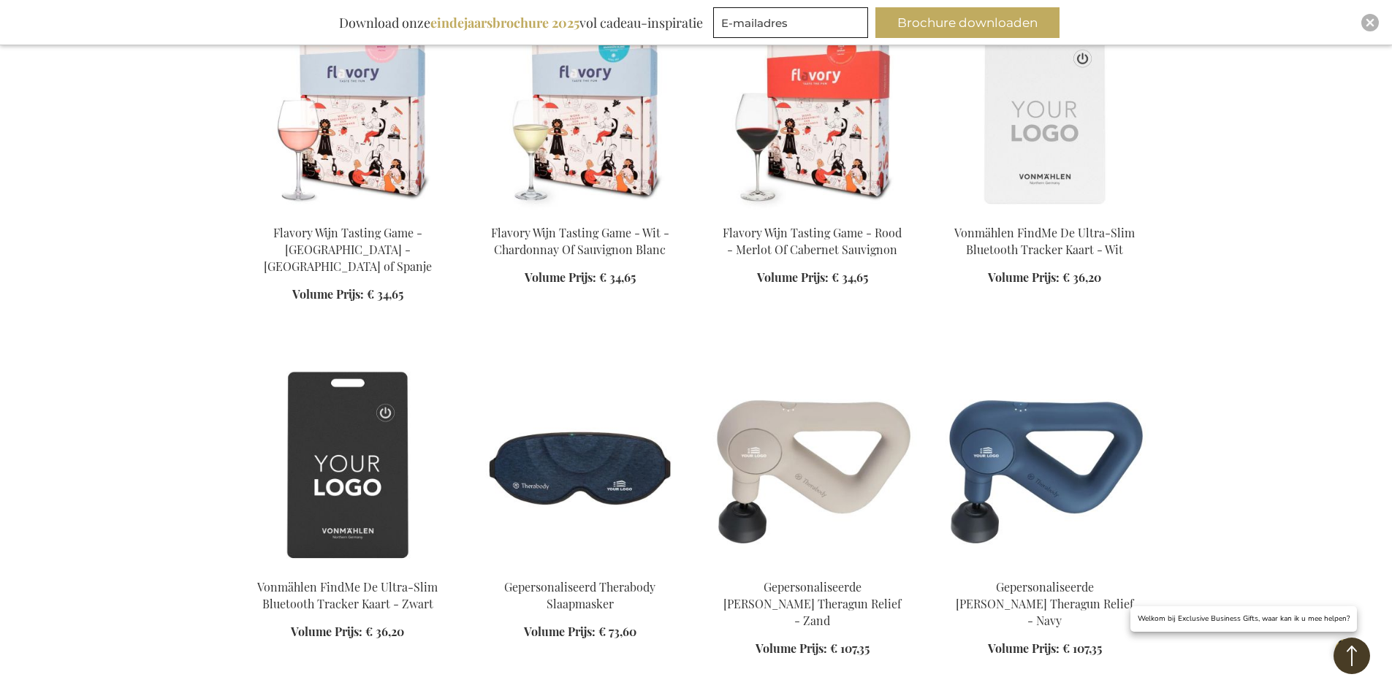
scroll to position [14323, 0]
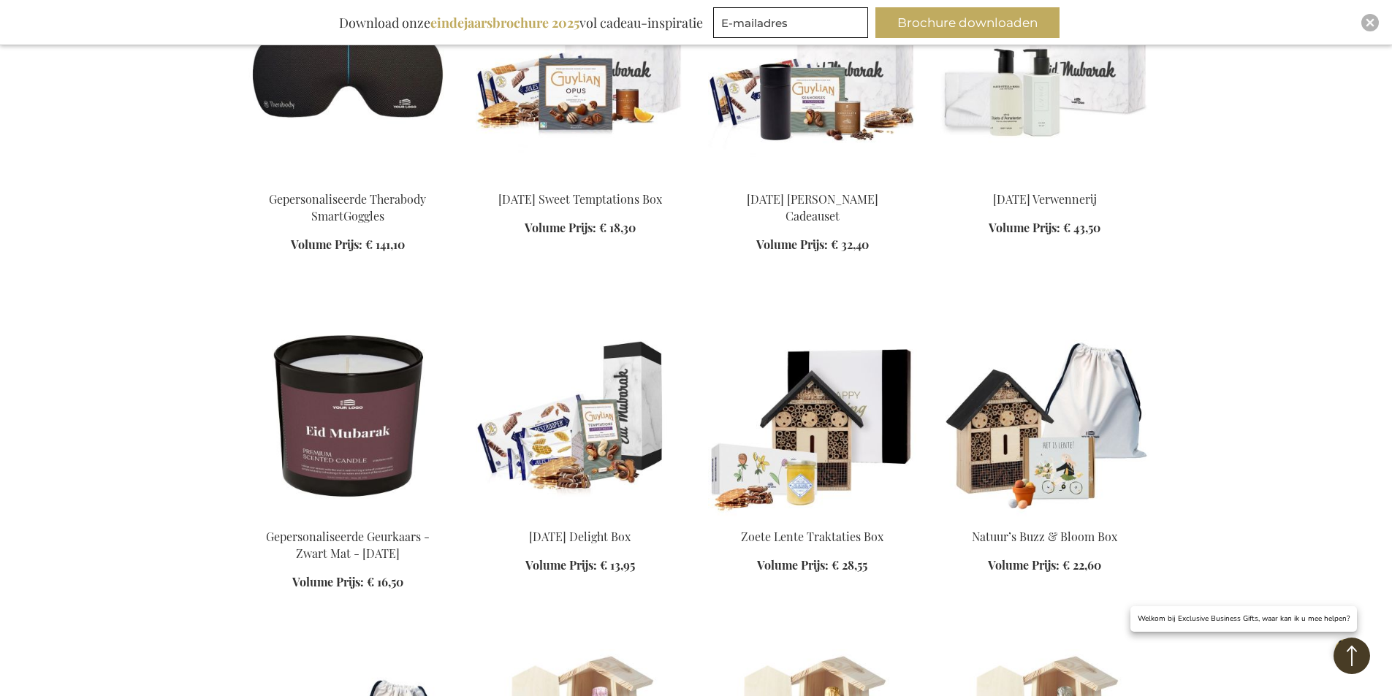
scroll to position [14907, 0]
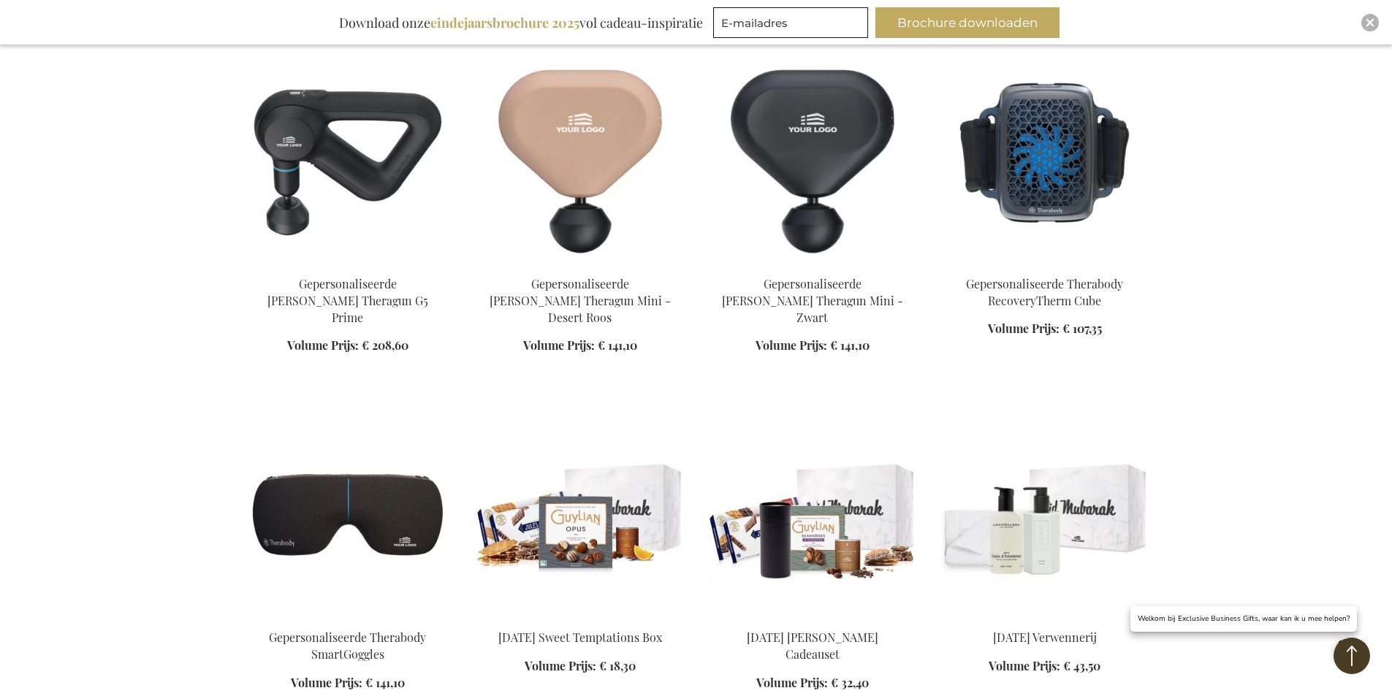
scroll to position [15053, 0]
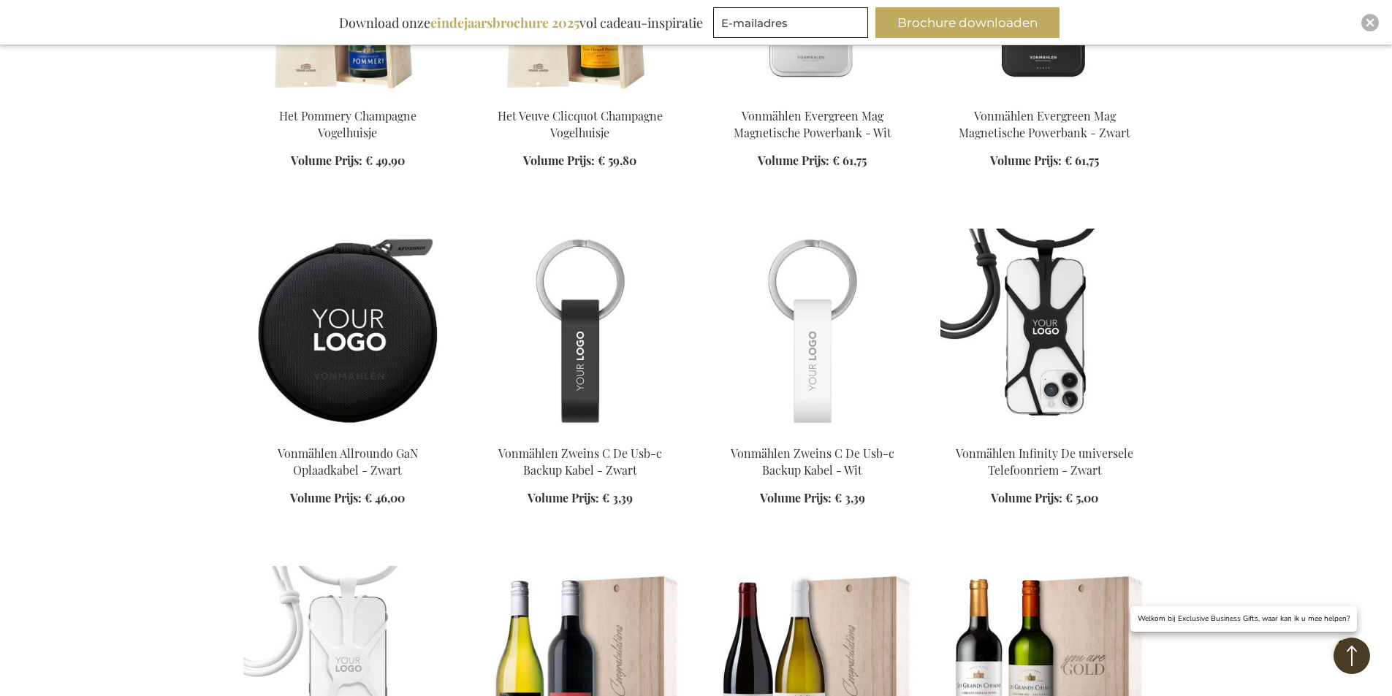
scroll to position [16295, 0]
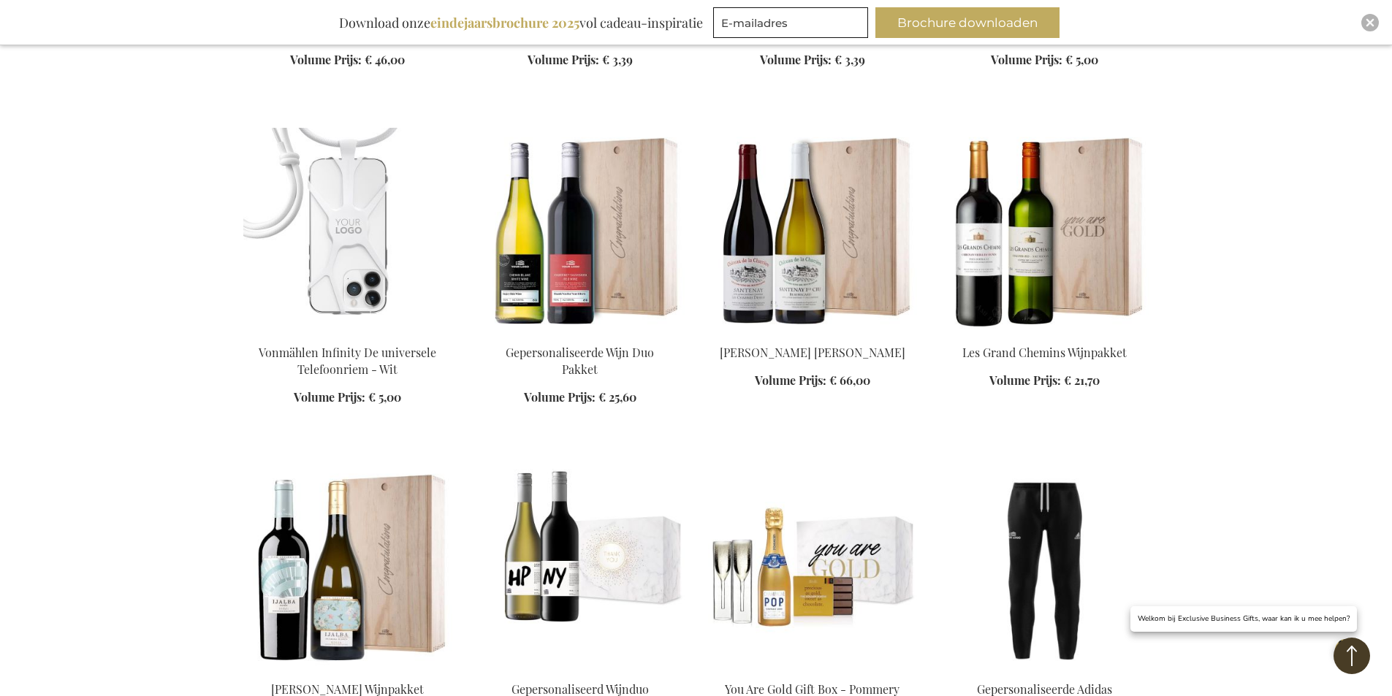
scroll to position [16660, 0]
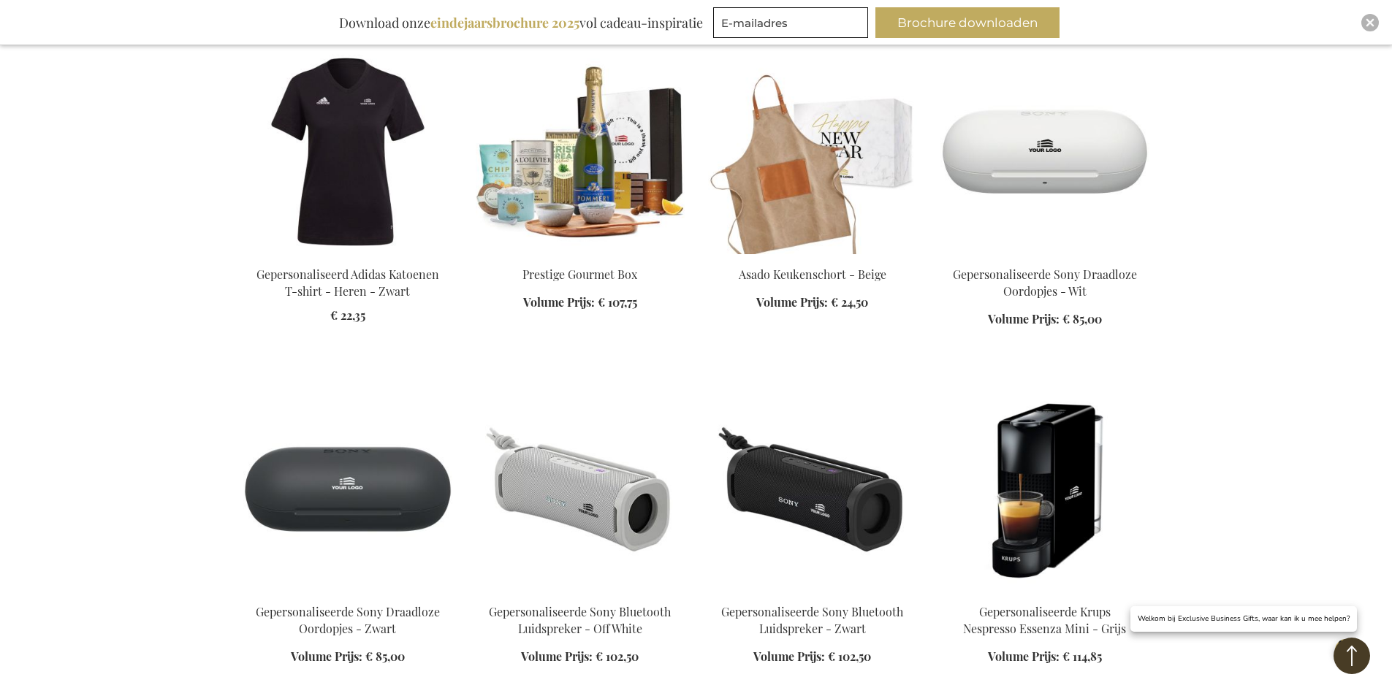
scroll to position [18413, 0]
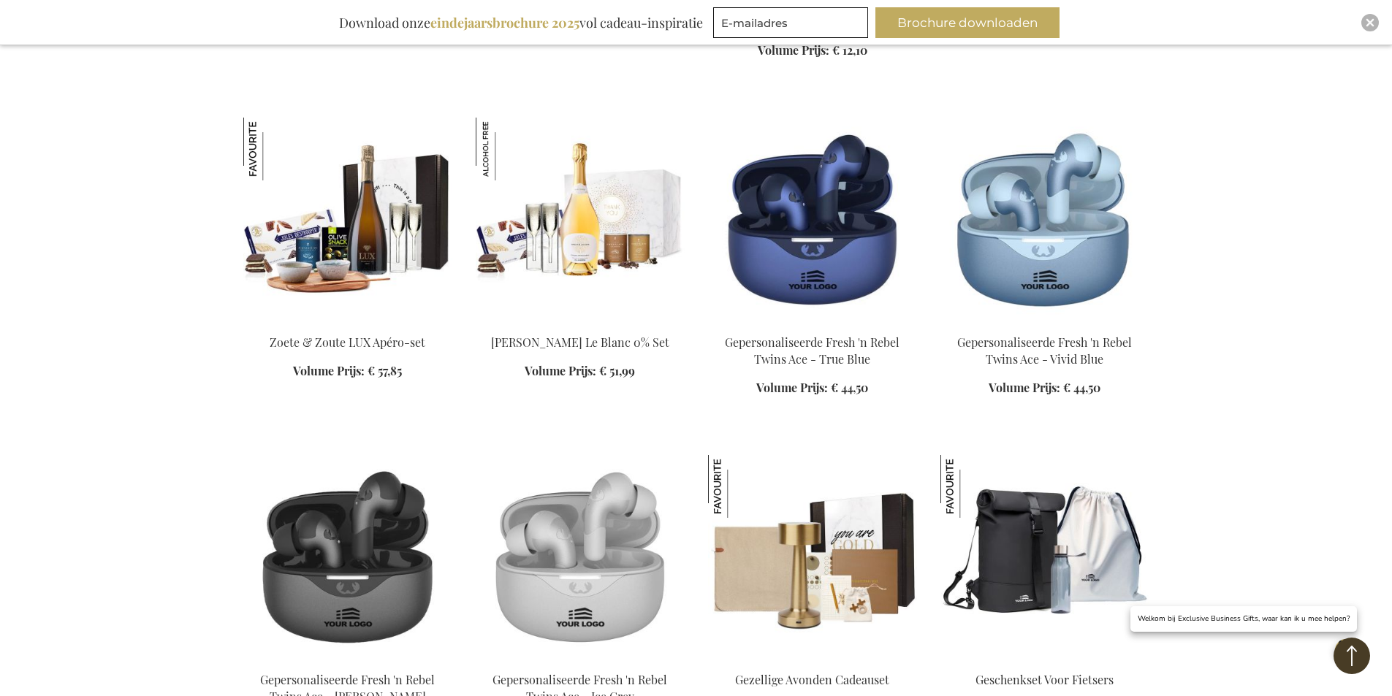
scroll to position [19509, 0]
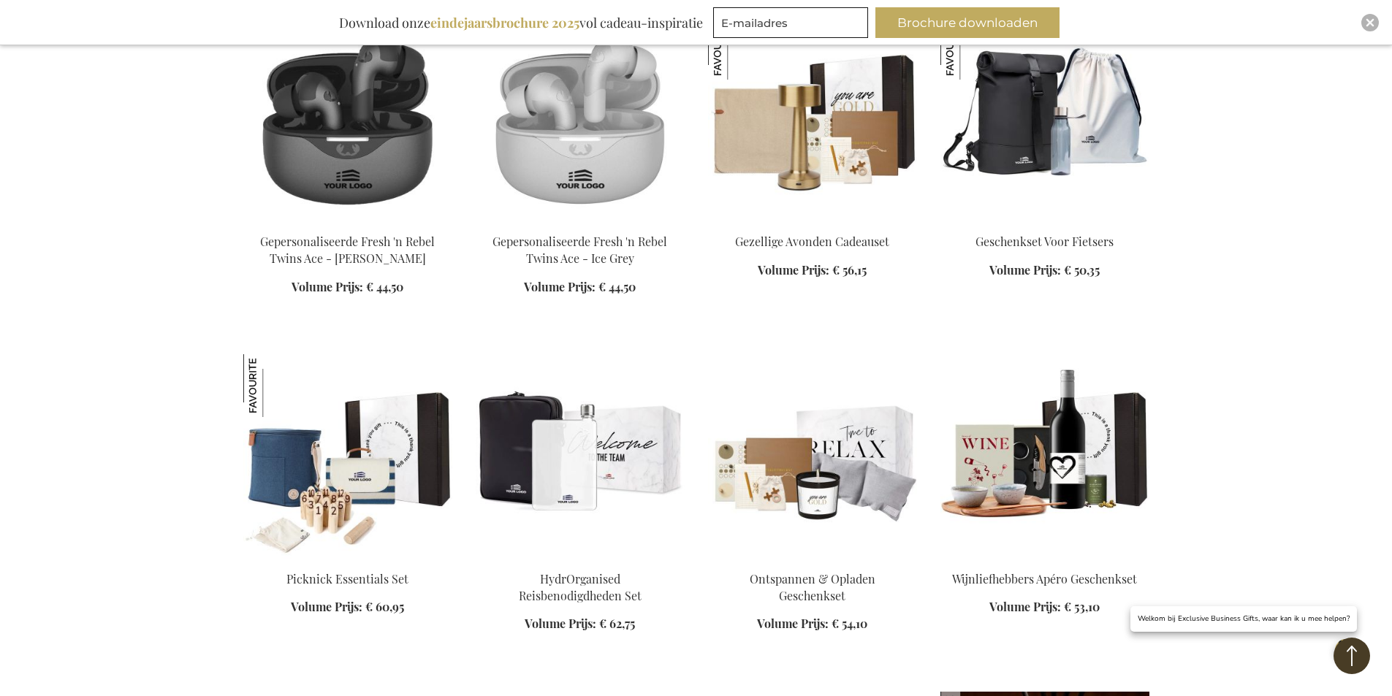
scroll to position [20093, 0]
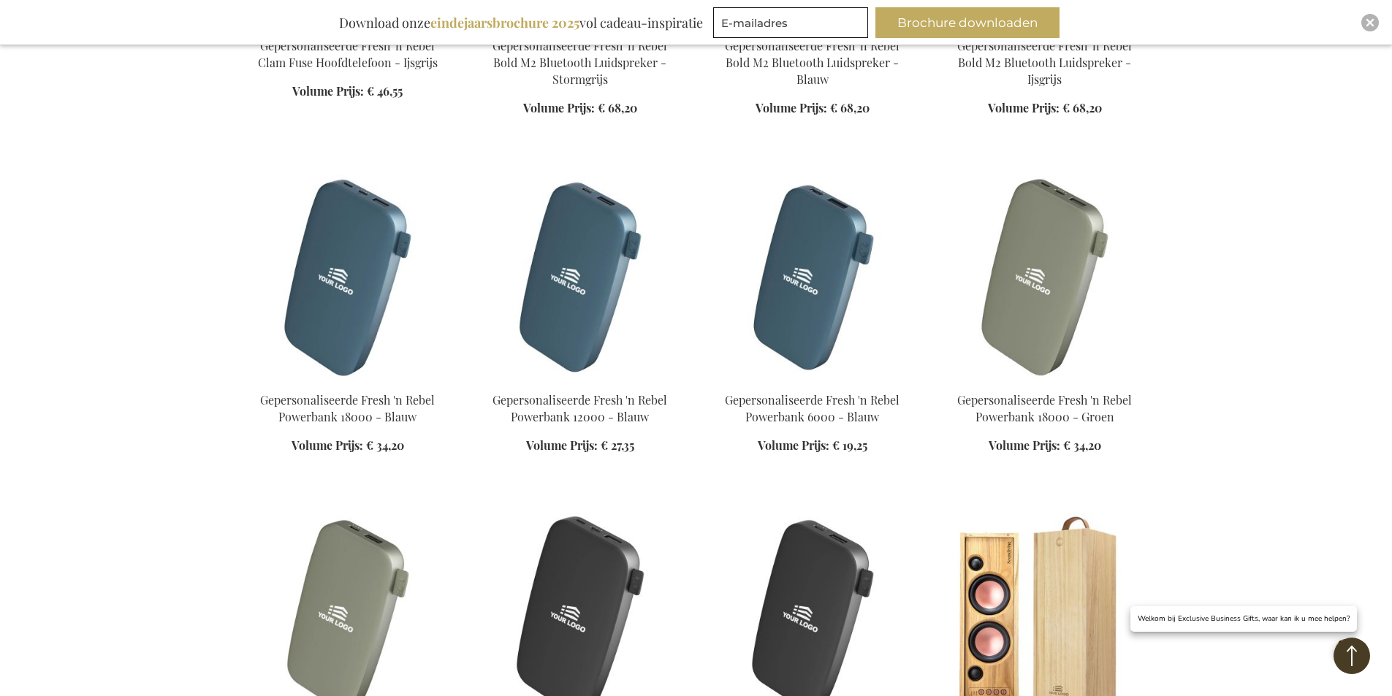
scroll to position [21993, 0]
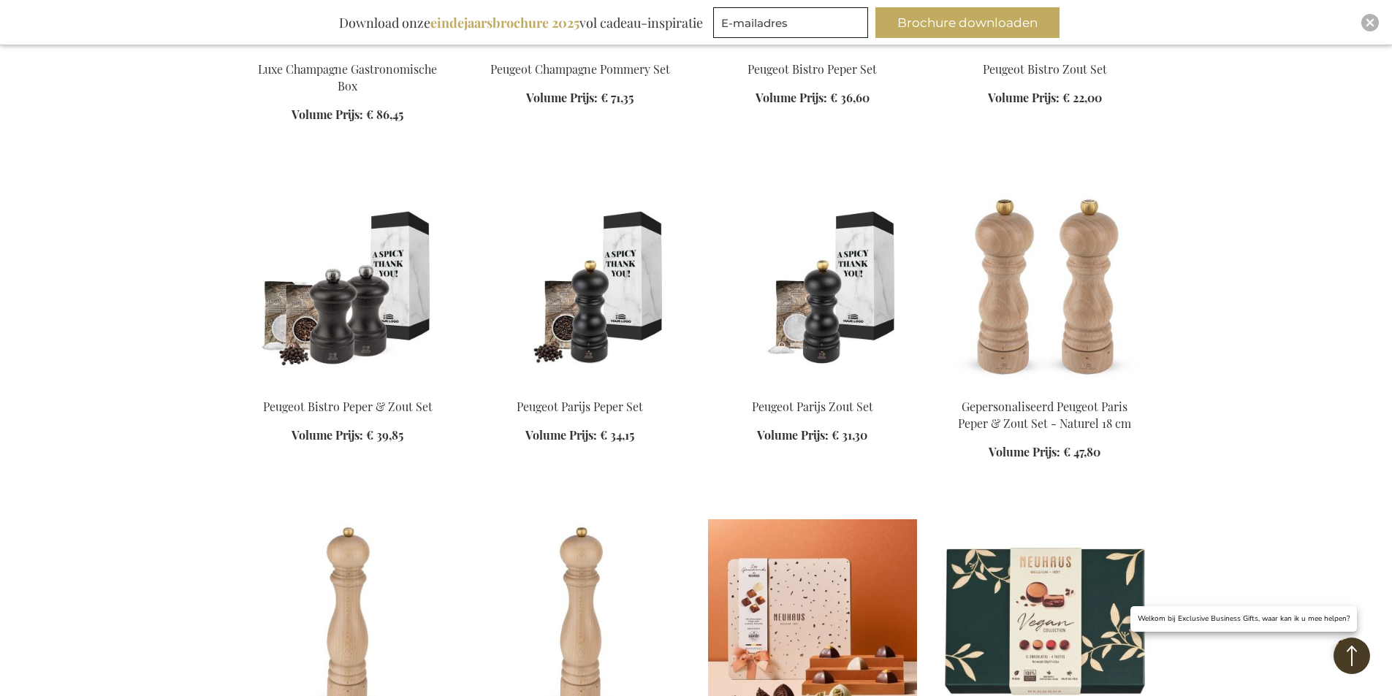
scroll to position [23600, 0]
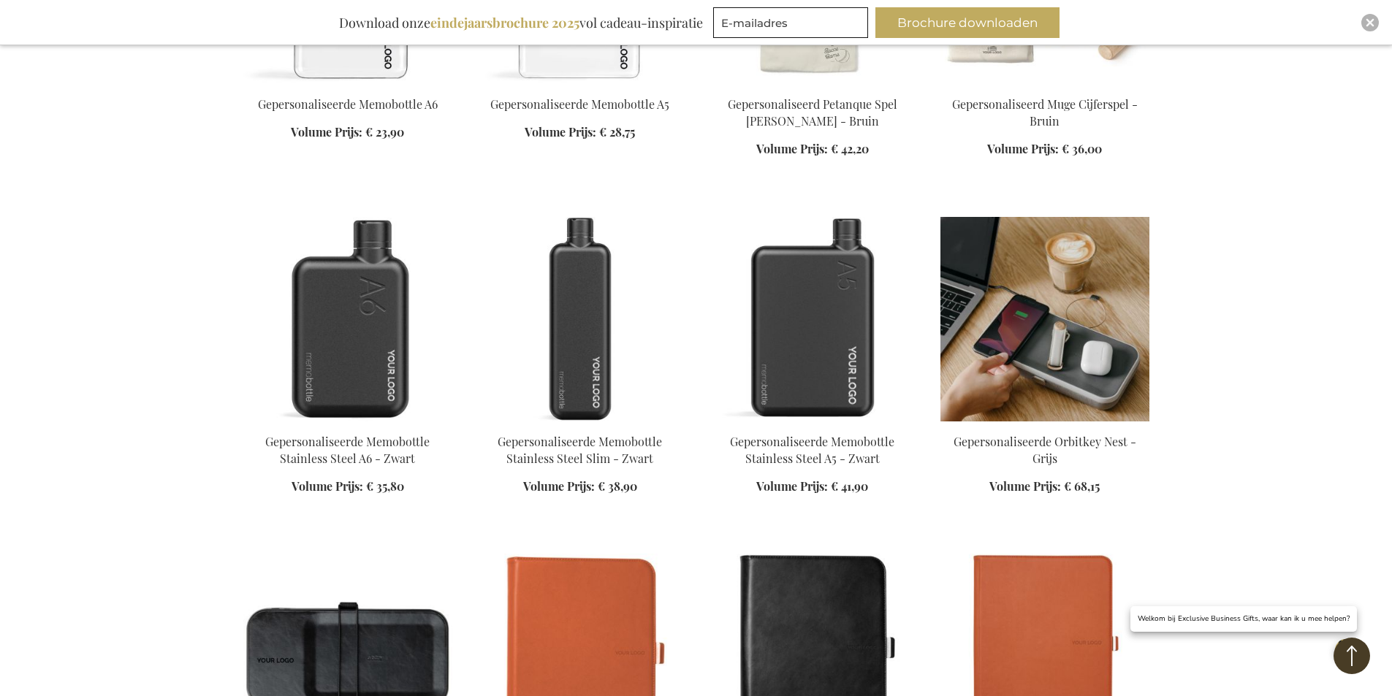
scroll to position [24768, 0]
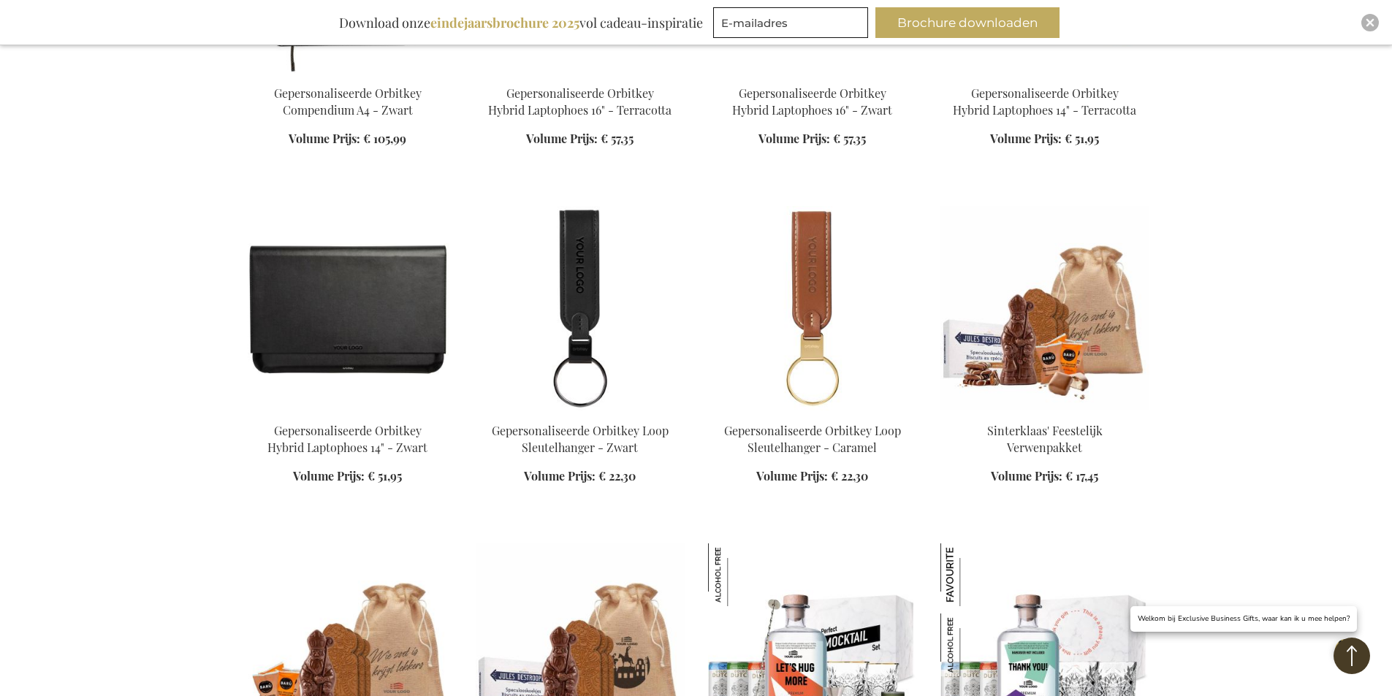
scroll to position [25864, 0]
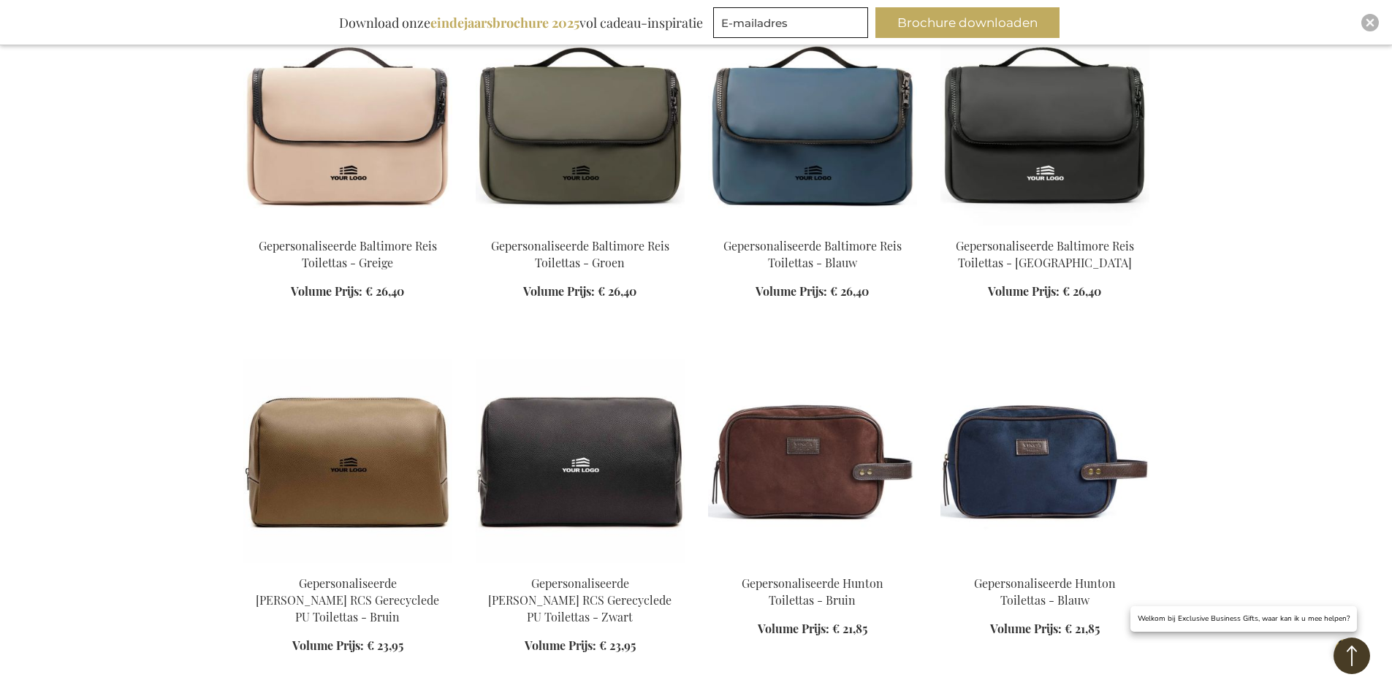
scroll to position [27398, 0]
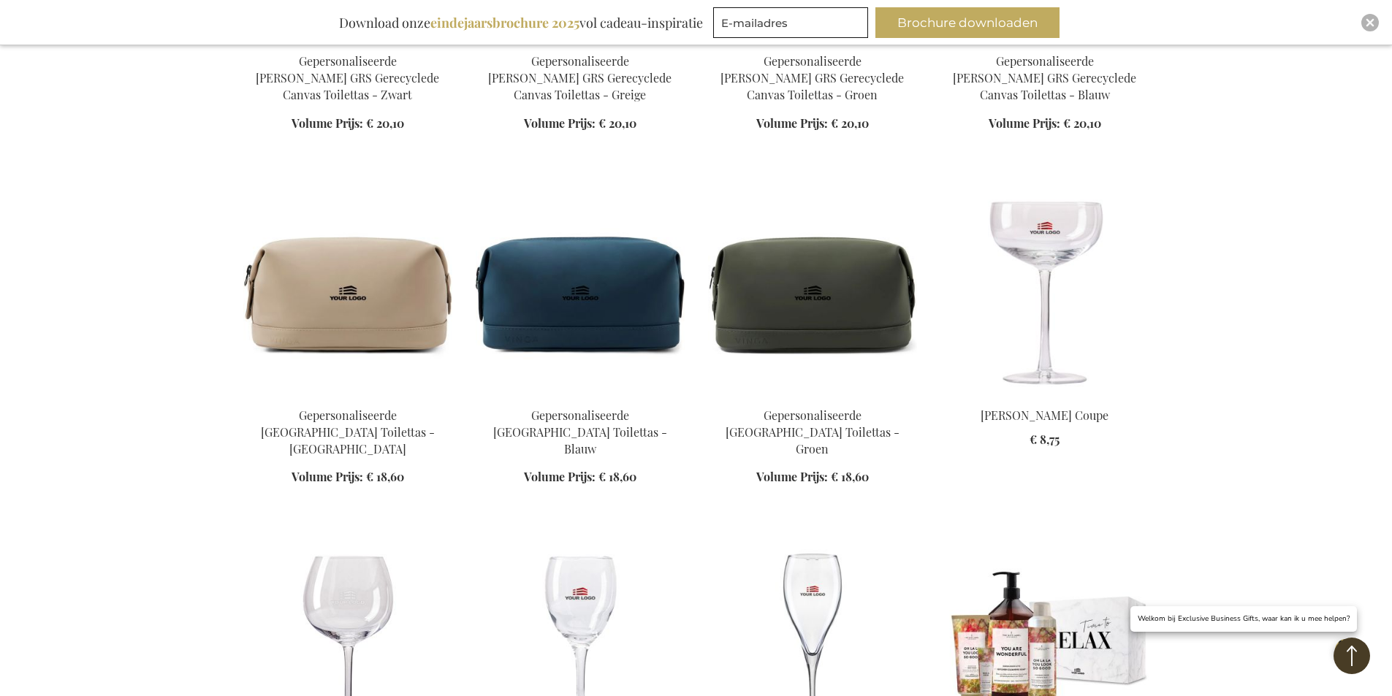
scroll to position [28567, 0]
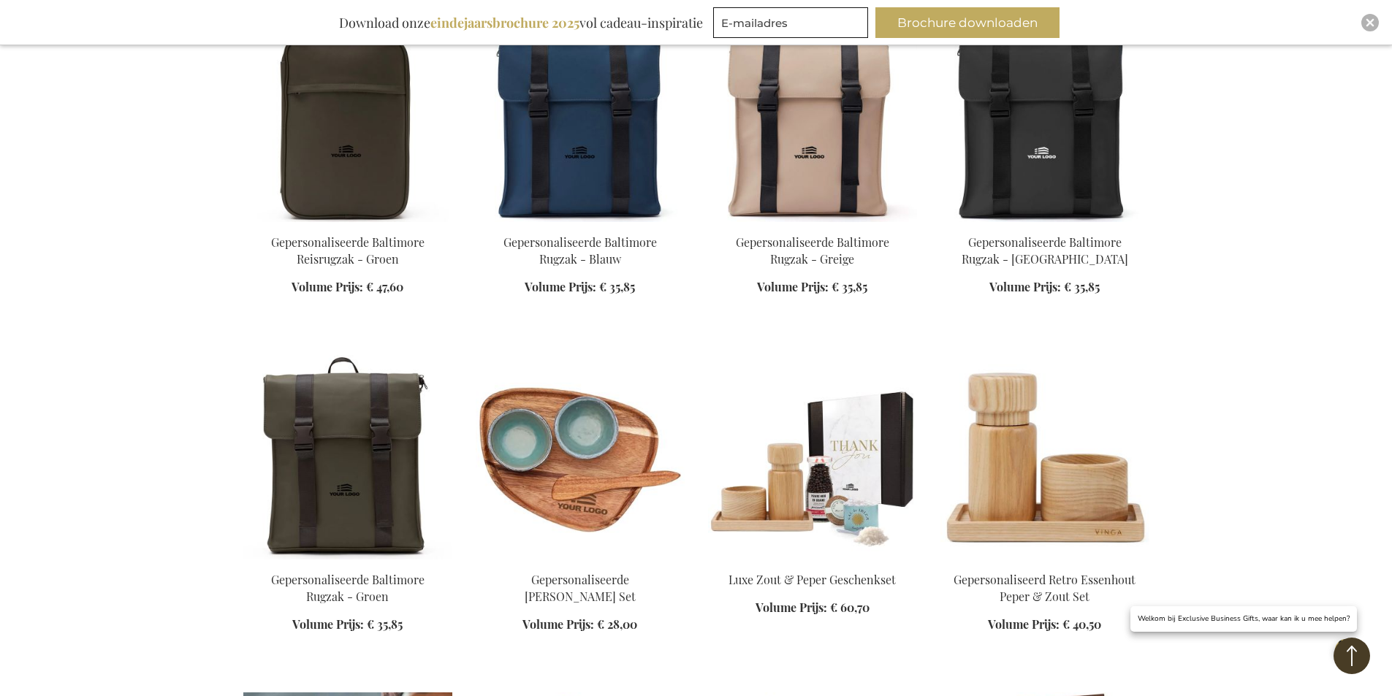
scroll to position [30685, 0]
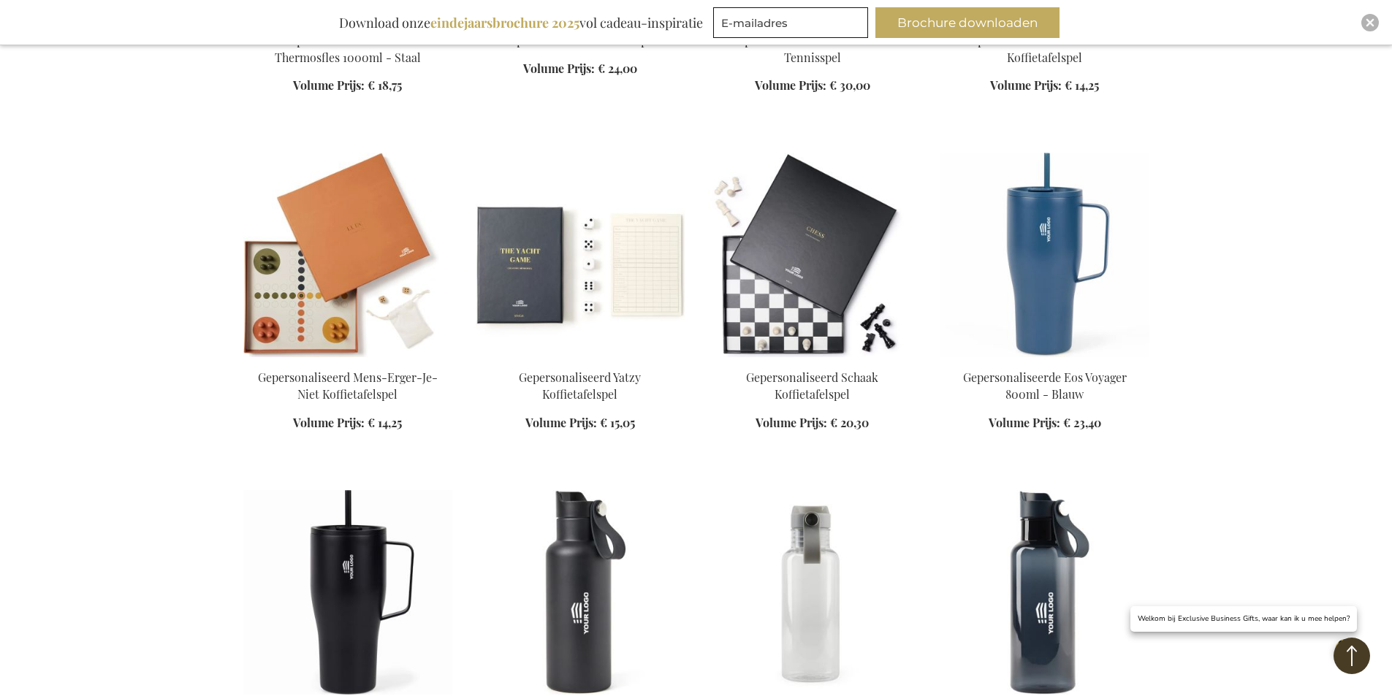
scroll to position [31781, 0]
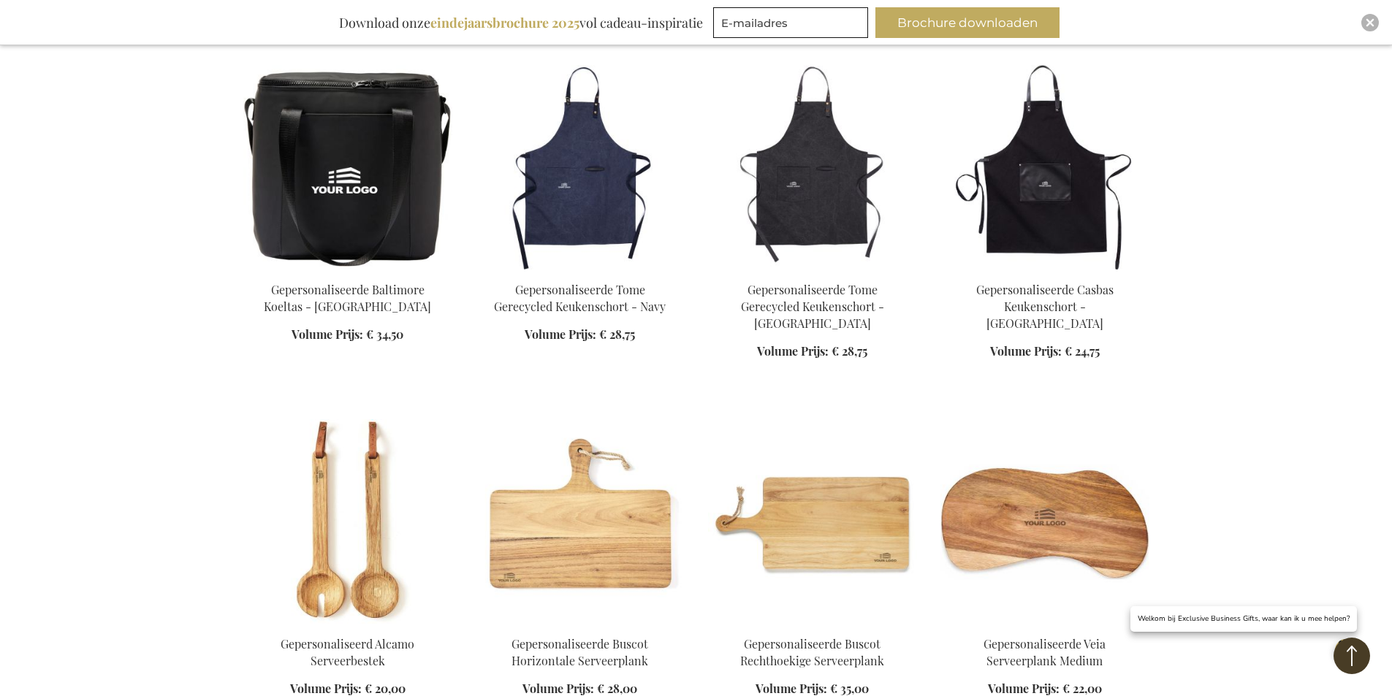
scroll to position [35214, 0]
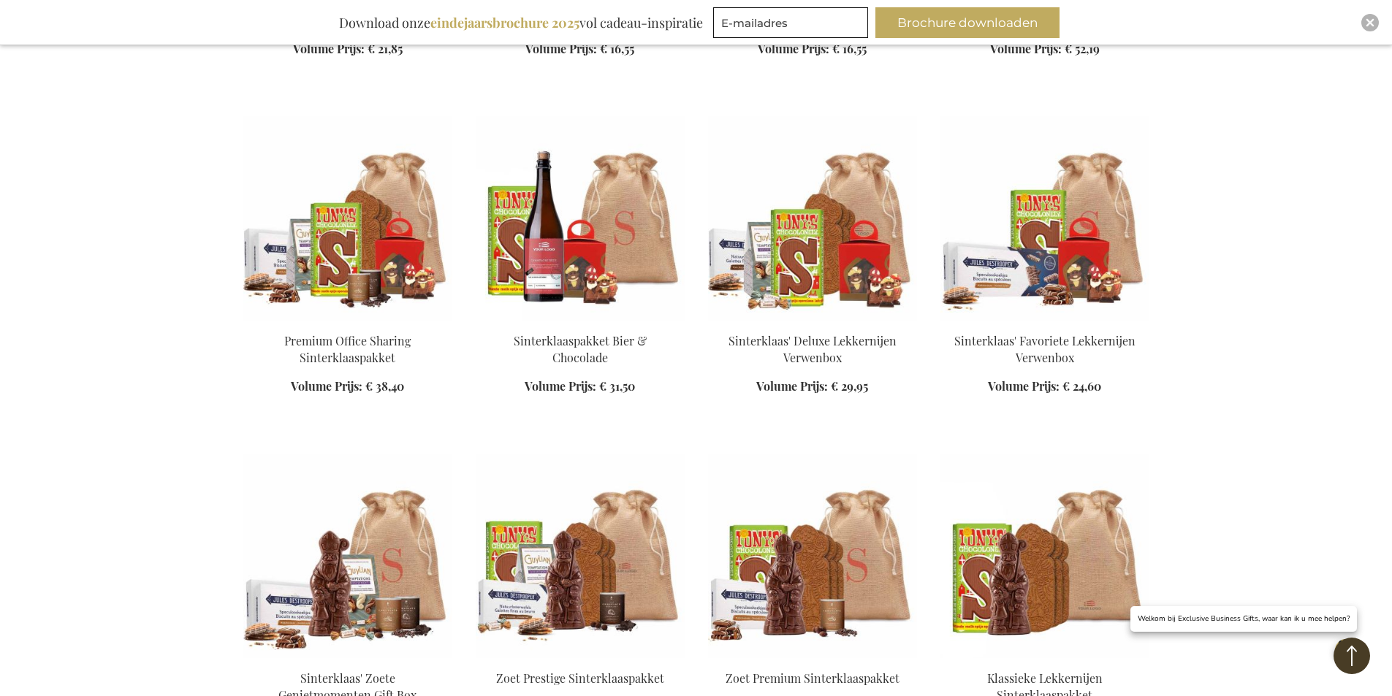
scroll to position [36529, 0]
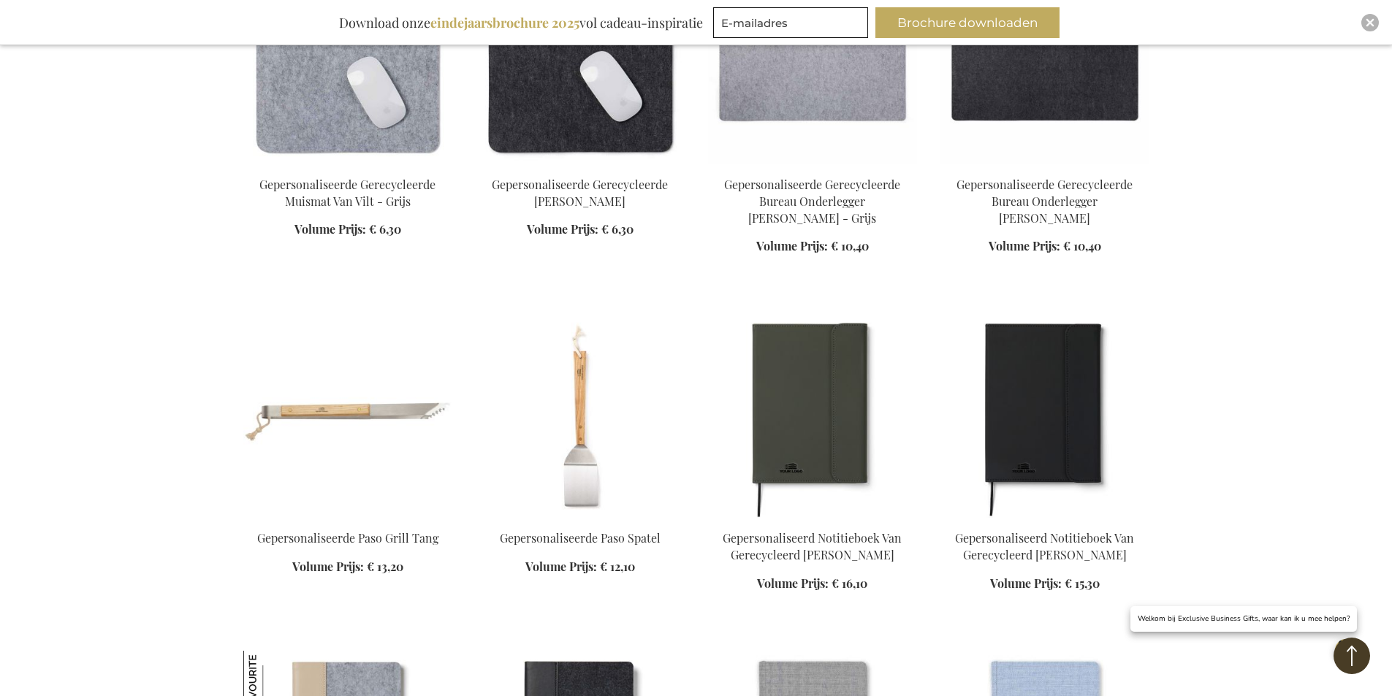
scroll to position [37698, 0]
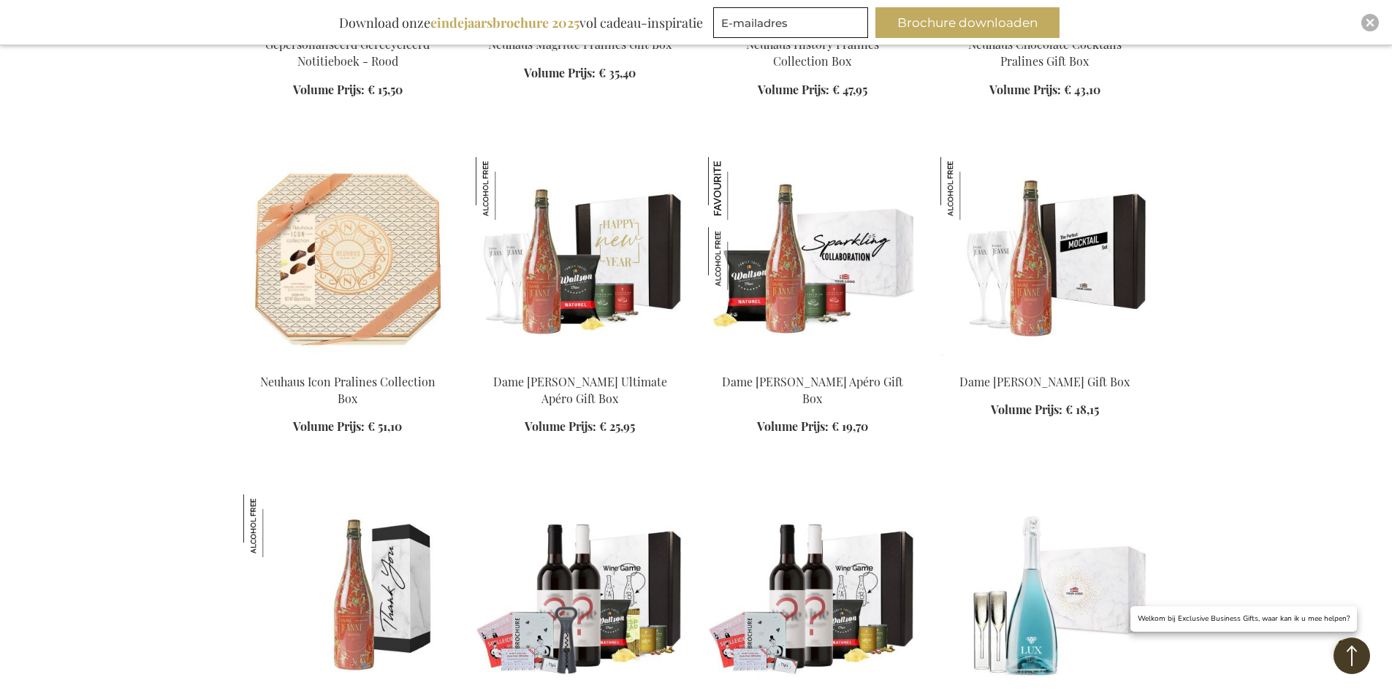
scroll to position [38575, 0]
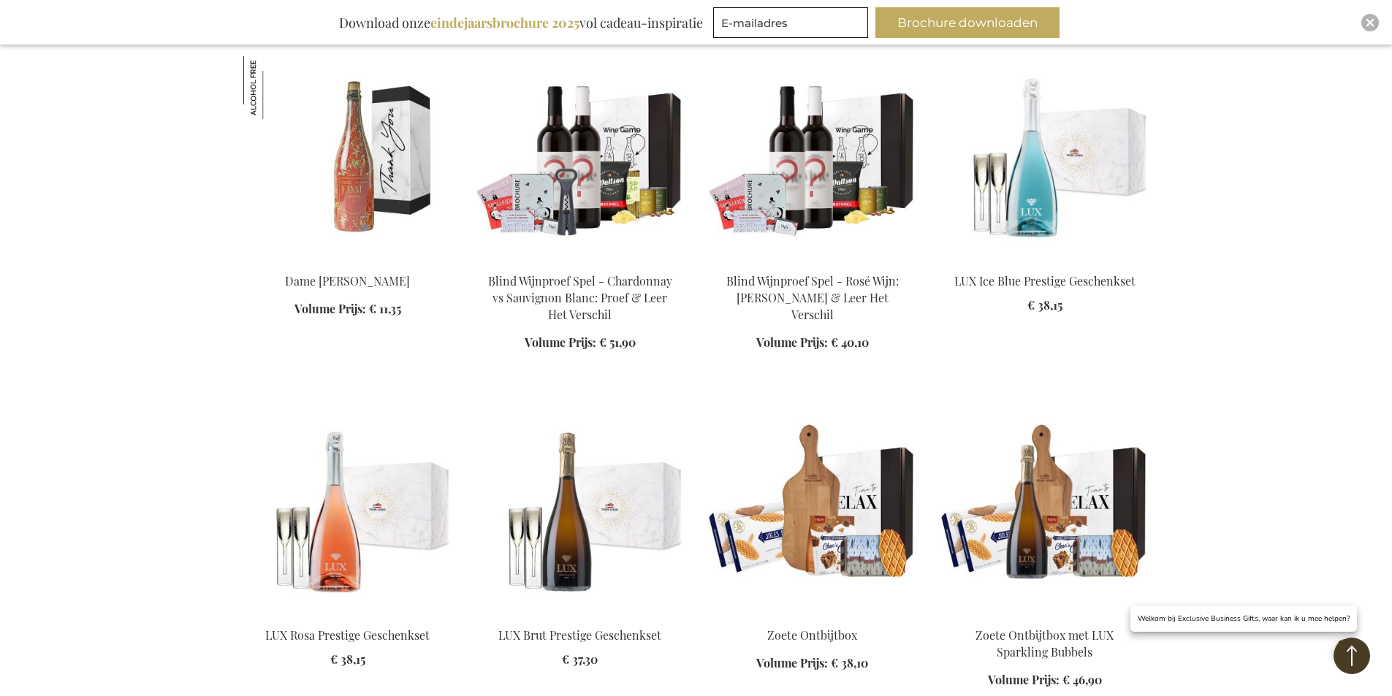
scroll to position [39305, 0]
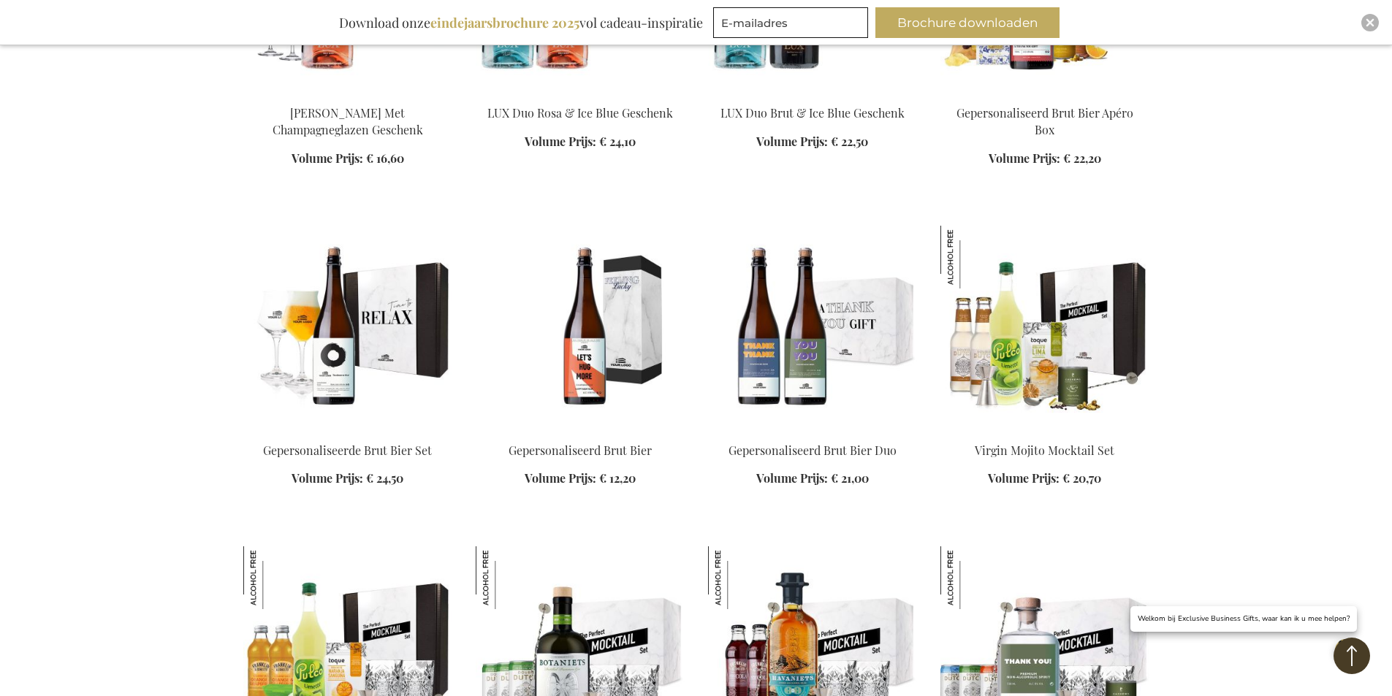
scroll to position [41058, 0]
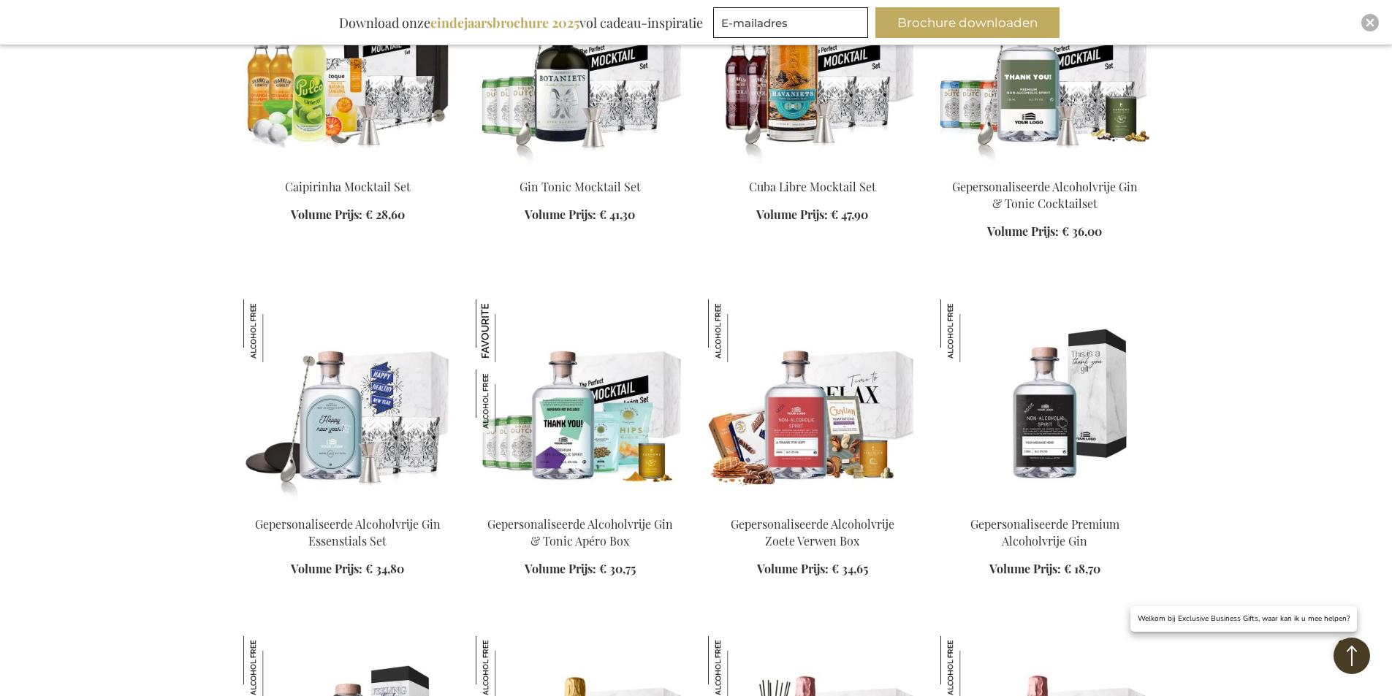
scroll to position [41423, 0]
